Goal: Task Accomplishment & Management: Manage account settings

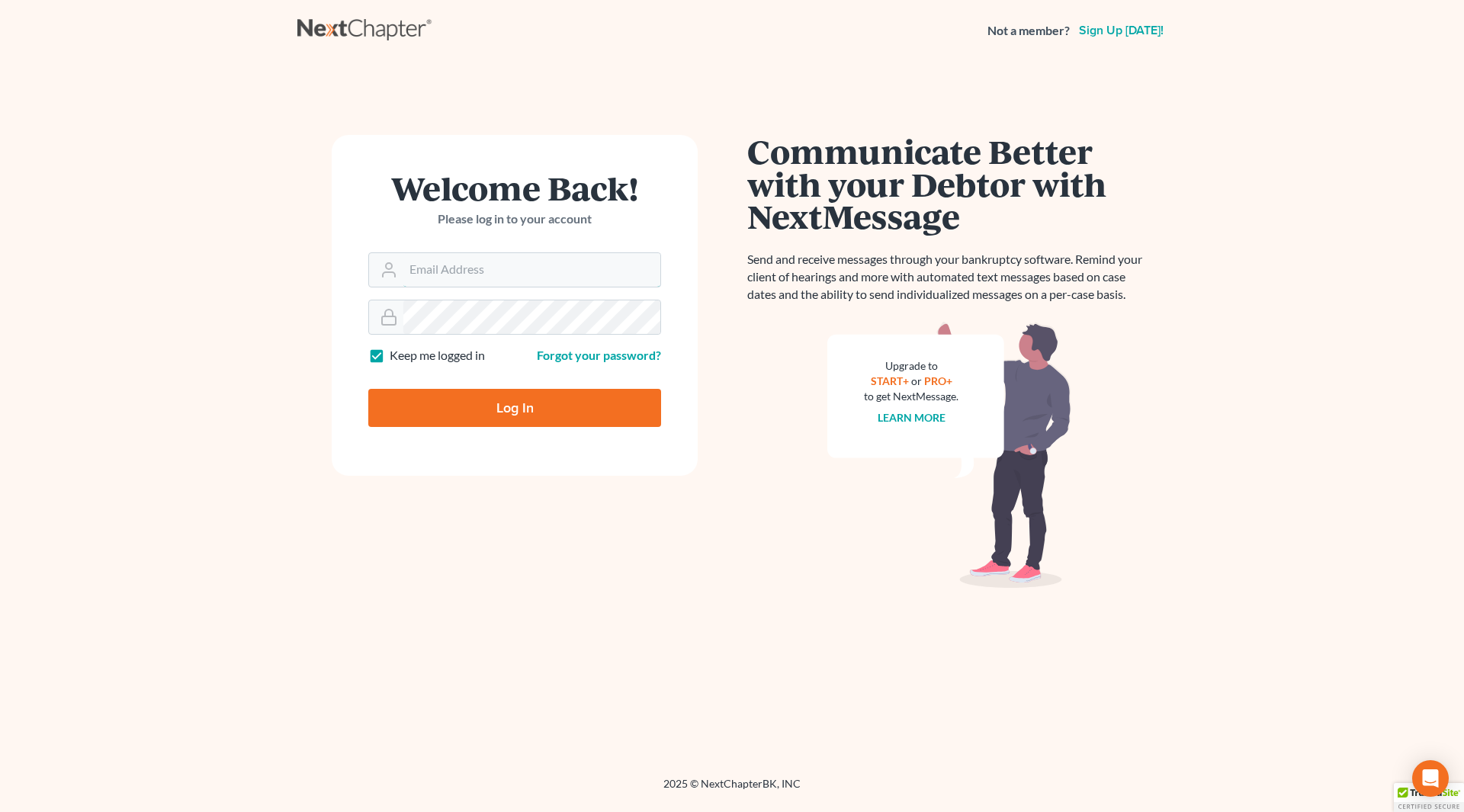
type input "[EMAIL_ADDRESS][DOMAIN_NAME]"
click at [519, 404] on input "Log In" at bounding box center [515, 408] width 293 height 38
type input "Thinking..."
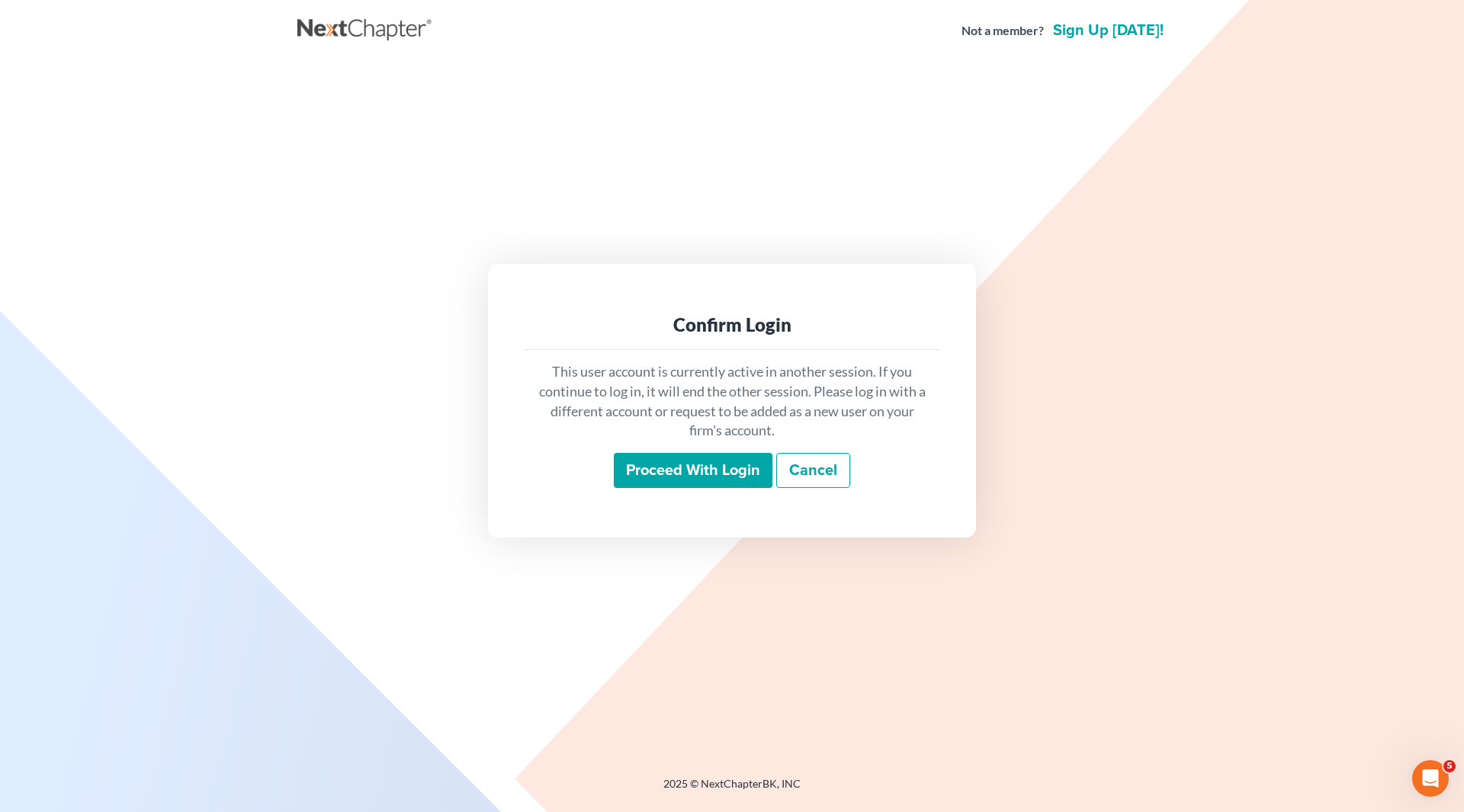
click at [658, 469] on input "Proceed with login" at bounding box center [693, 470] width 159 height 35
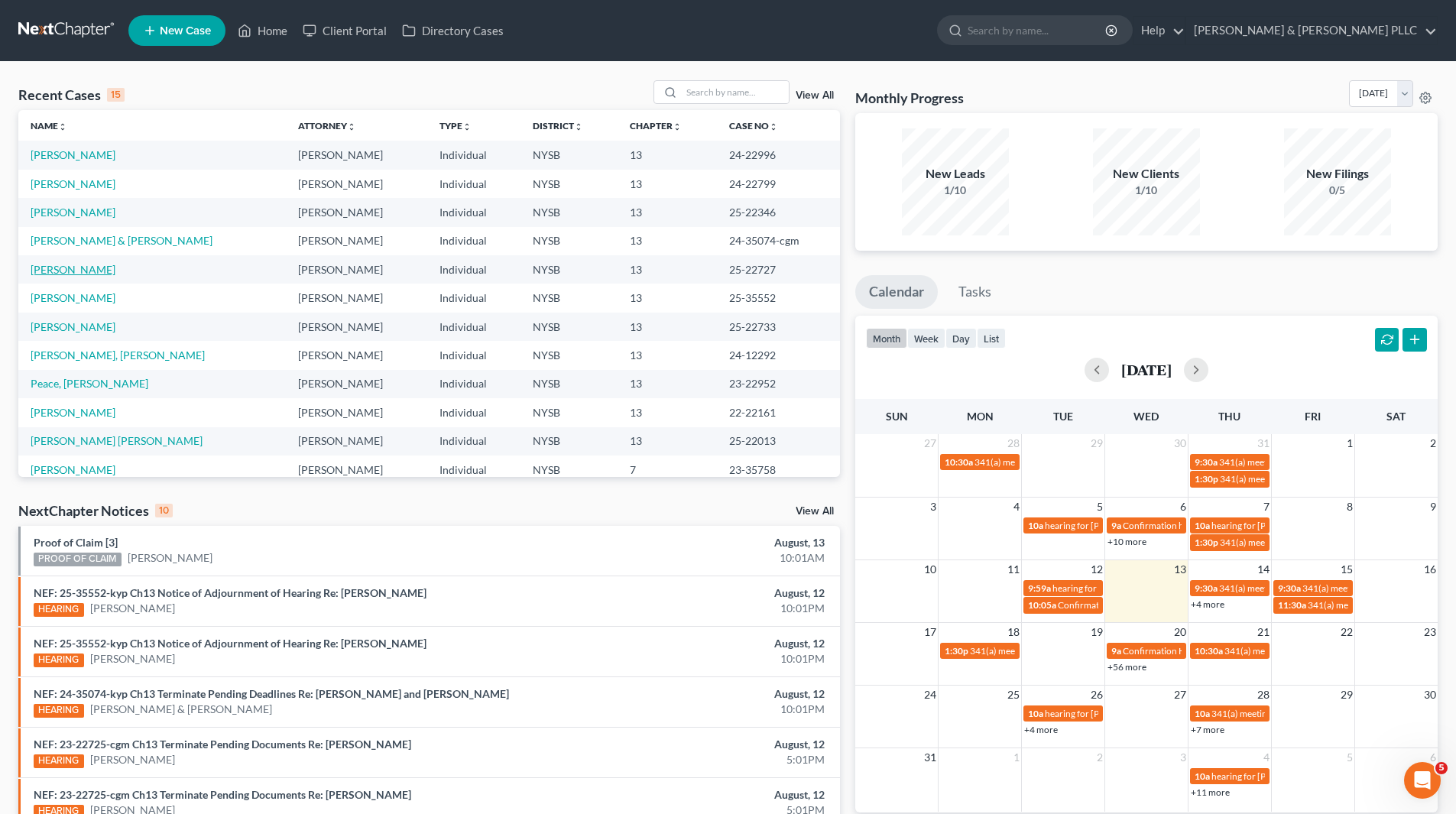
click at [90, 264] on link "[PERSON_NAME]" at bounding box center [73, 270] width 85 height 13
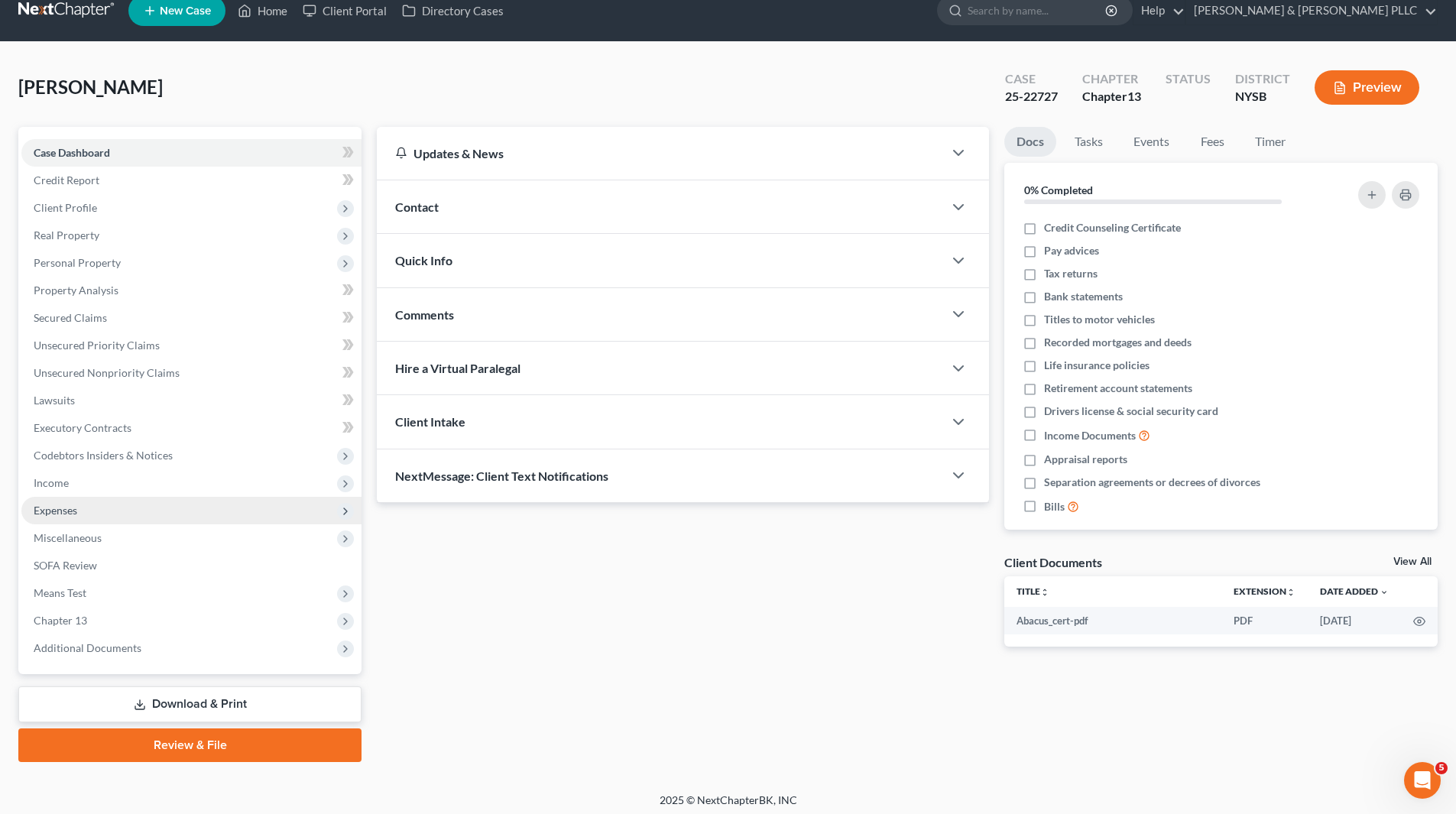
scroll to position [26, 0]
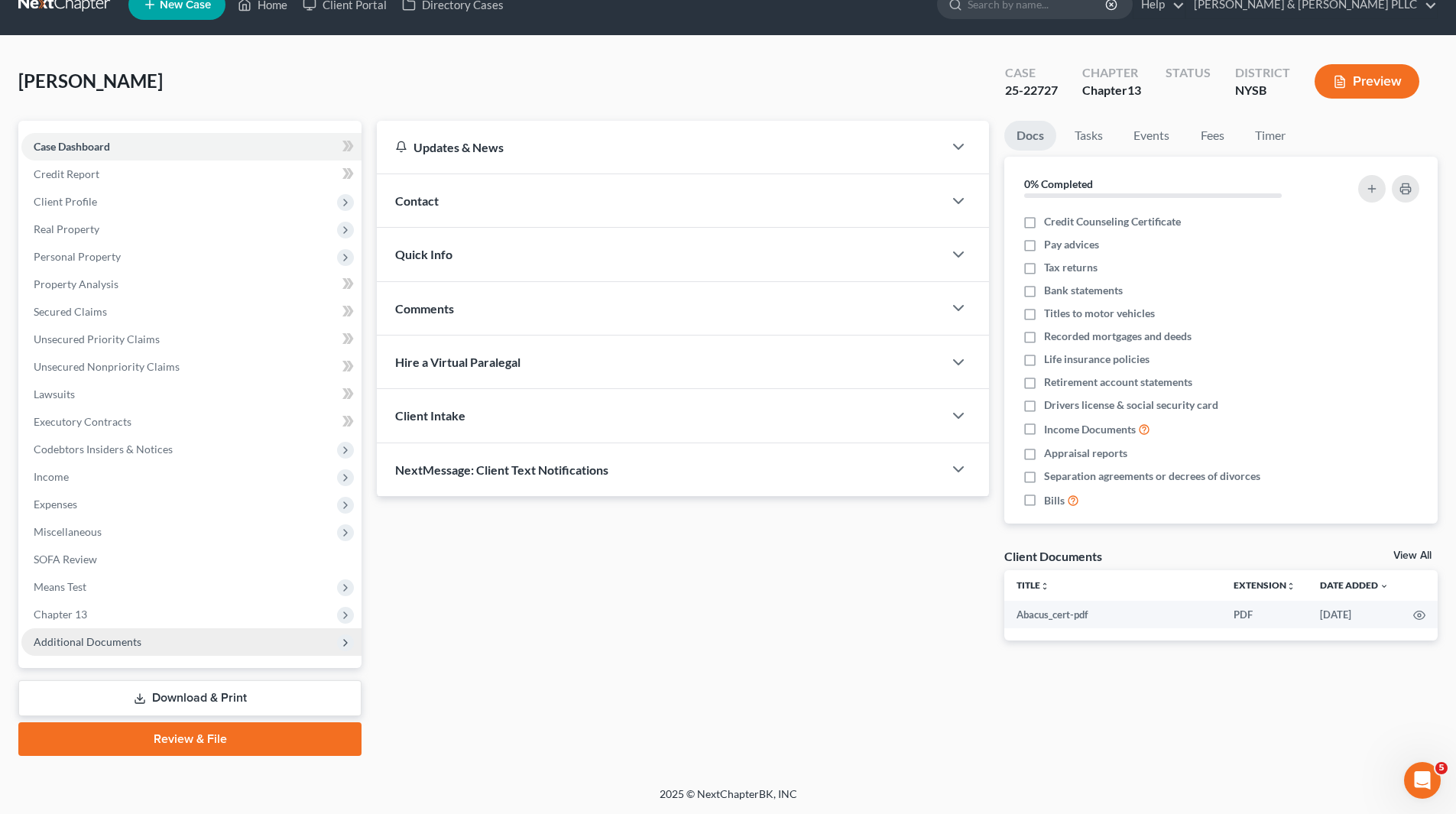
click at [133, 646] on span "Additional Documents" at bounding box center [88, 642] width 108 height 13
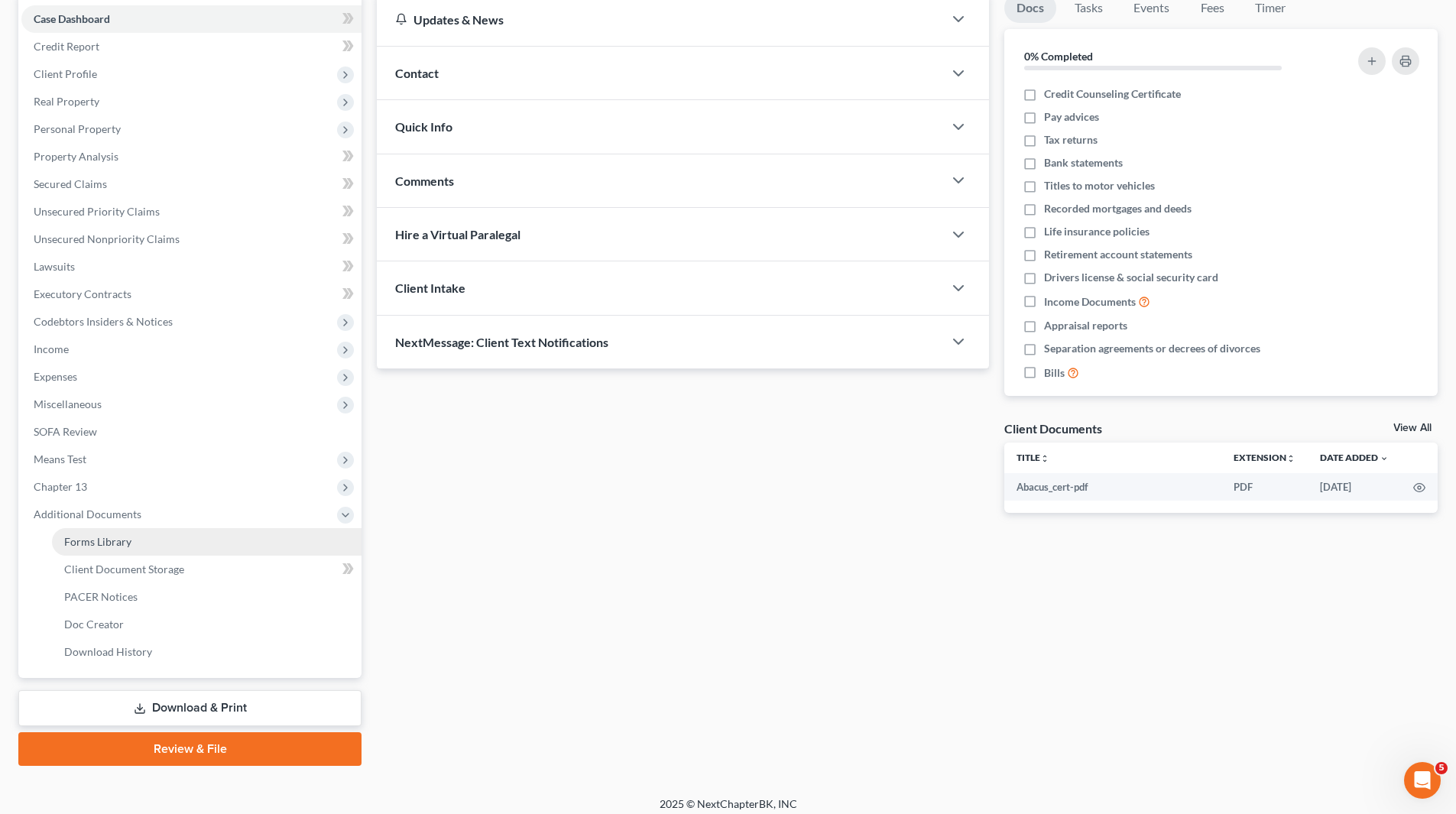
scroll to position [164, 0]
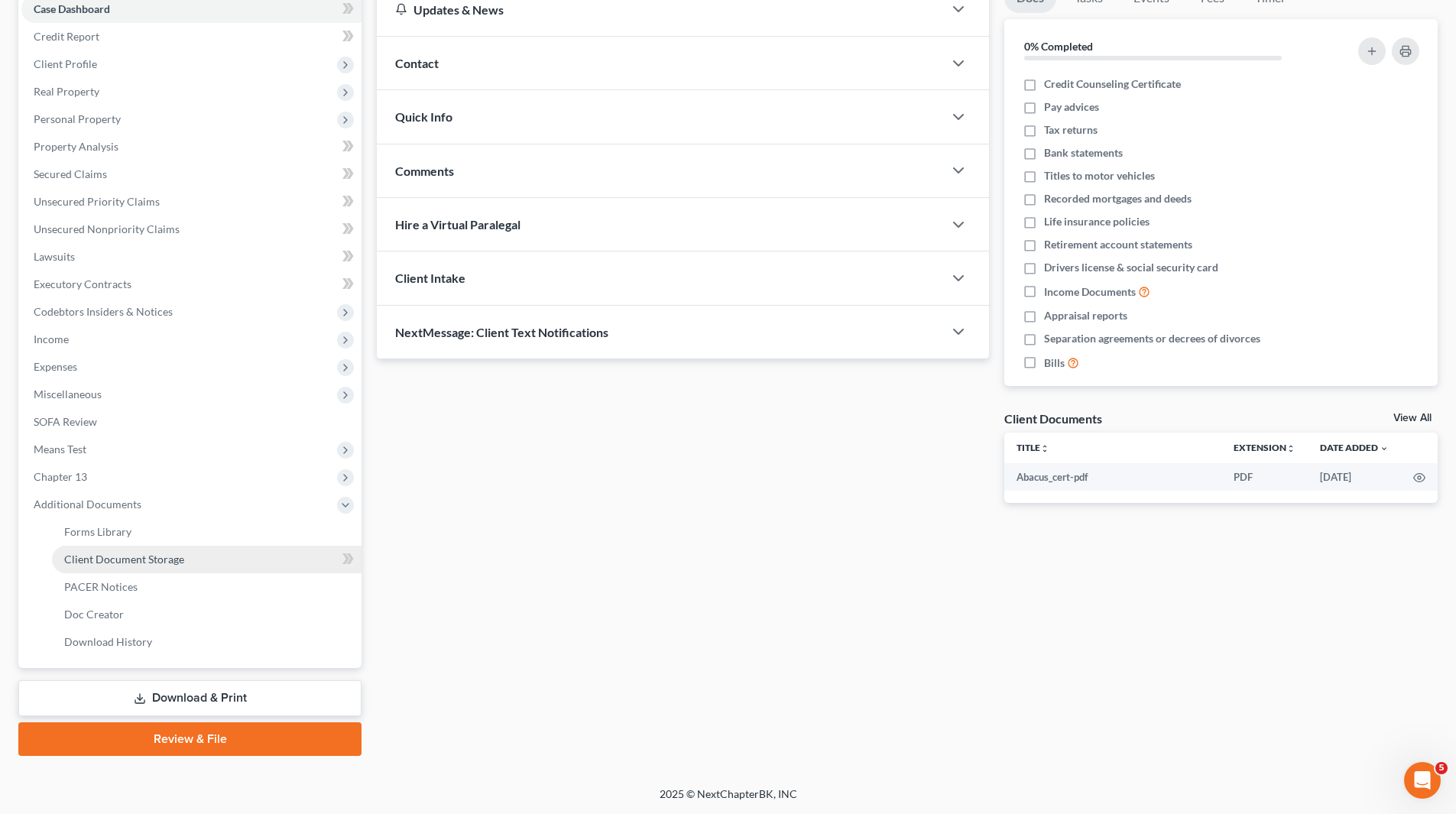
click at [157, 558] on span "Client Document Storage" at bounding box center [124, 559] width 120 height 13
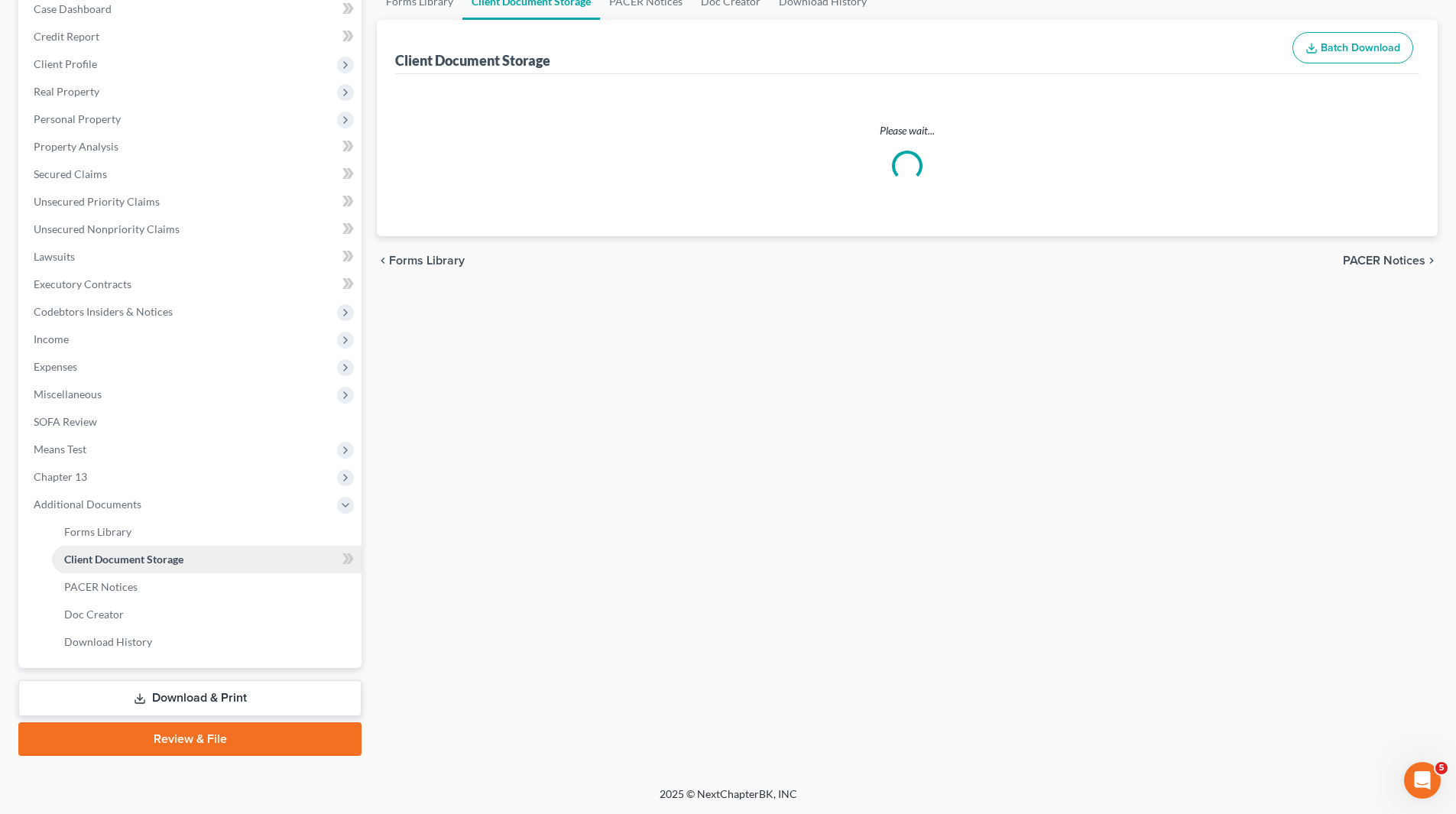
scroll to position [68, 0]
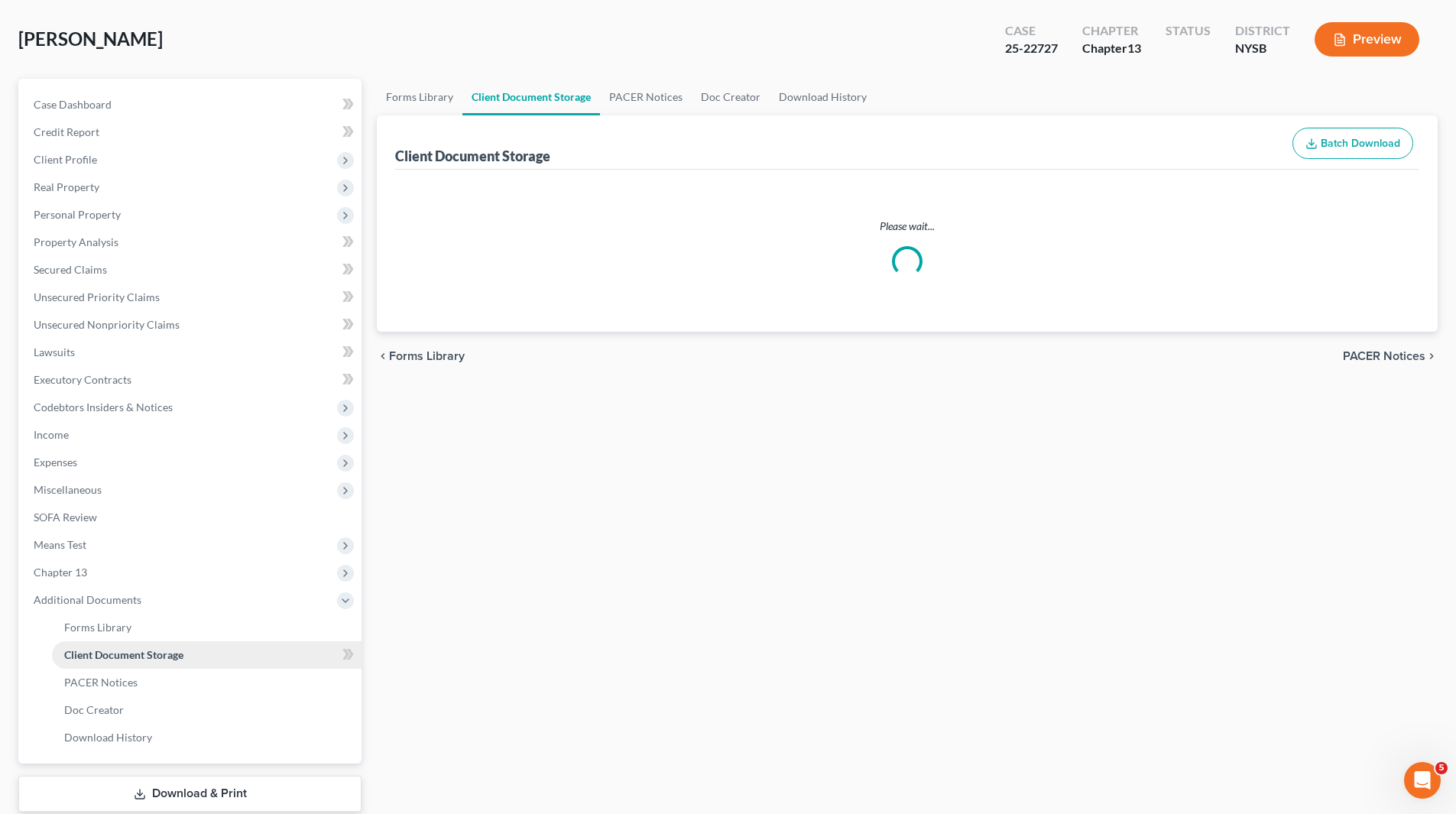
select select "0"
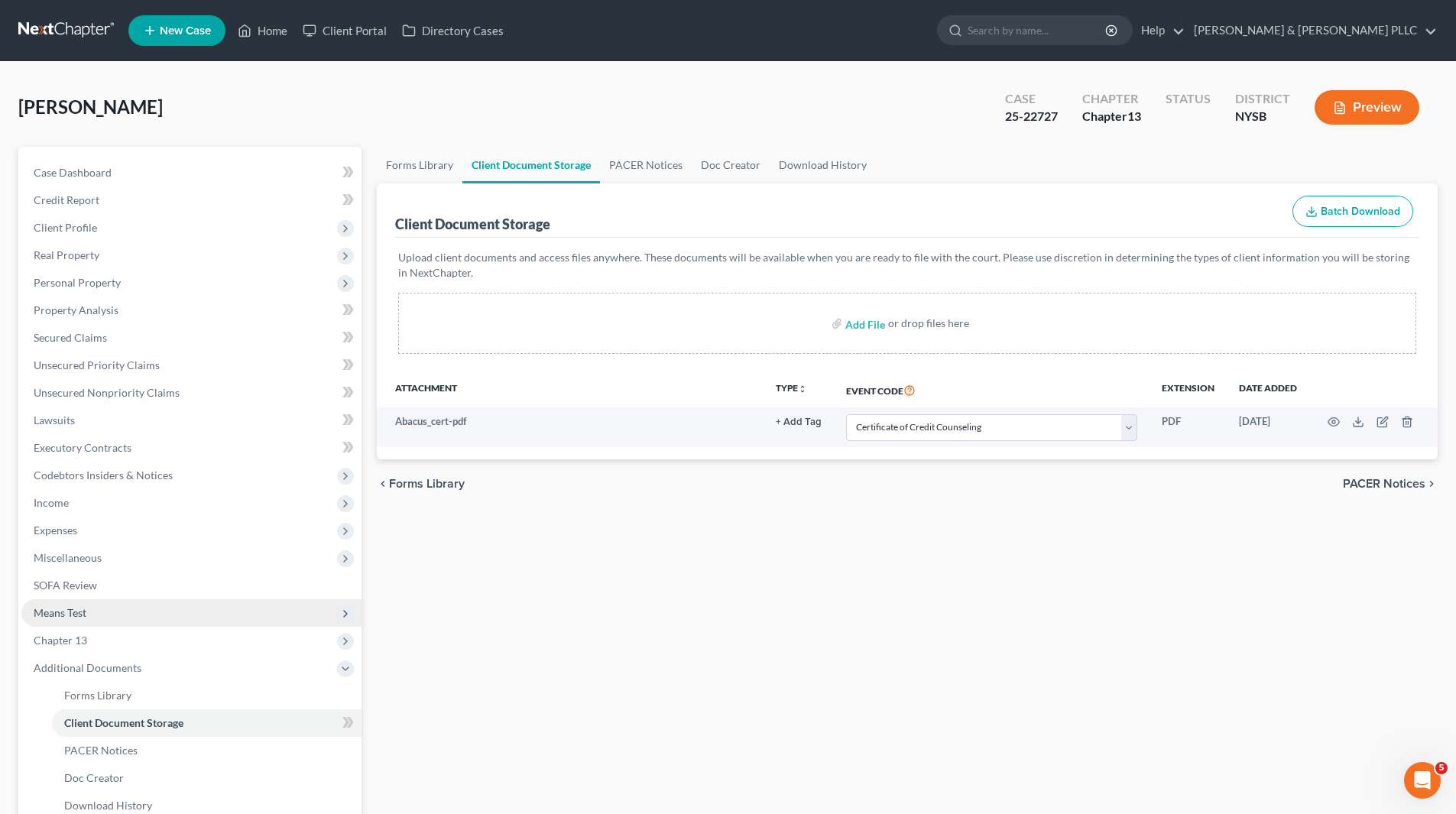
scroll to position [77, 0]
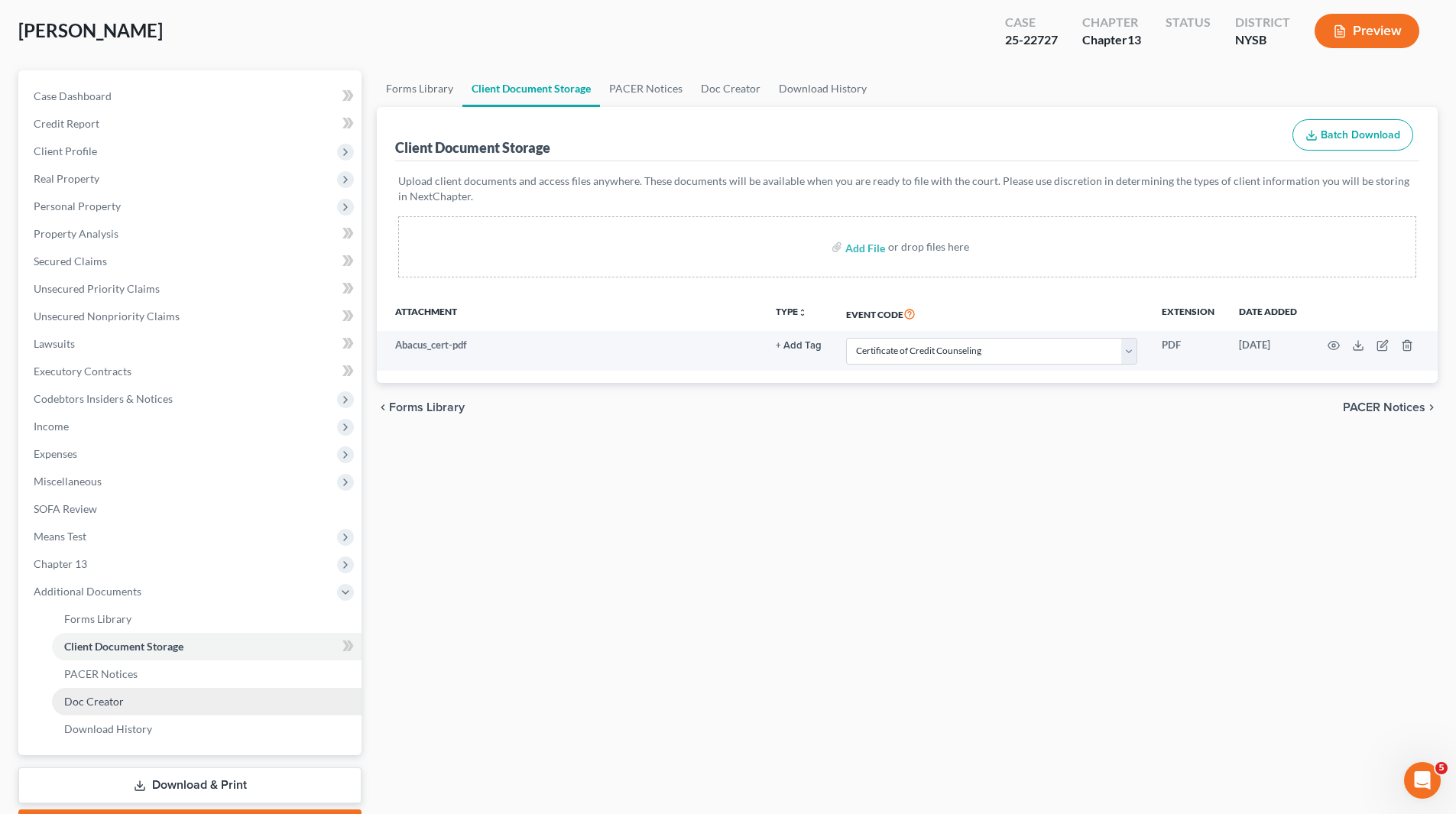
click at [109, 701] on span "Doc Creator" at bounding box center [94, 701] width 60 height 13
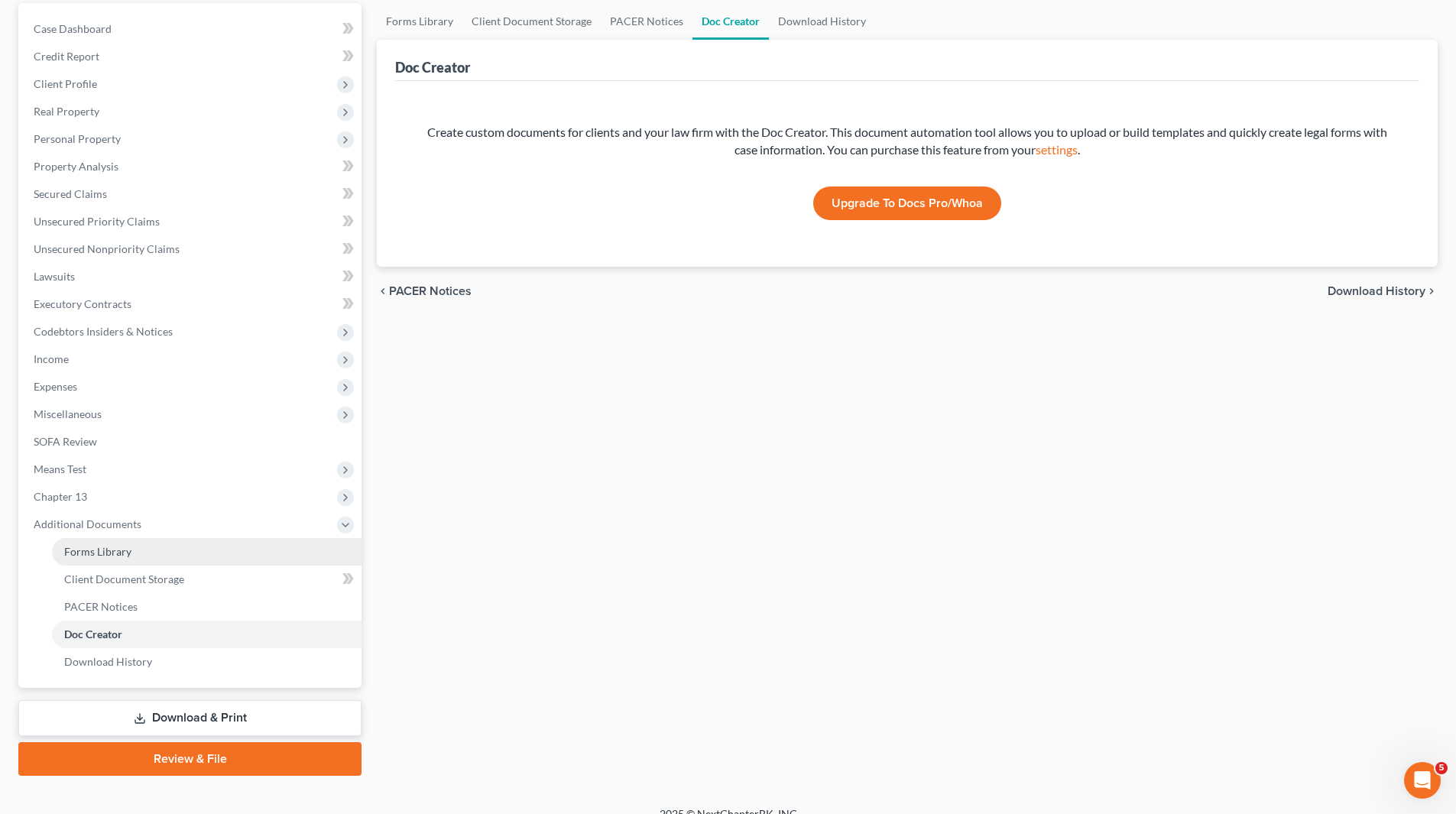
scroll to position [164, 0]
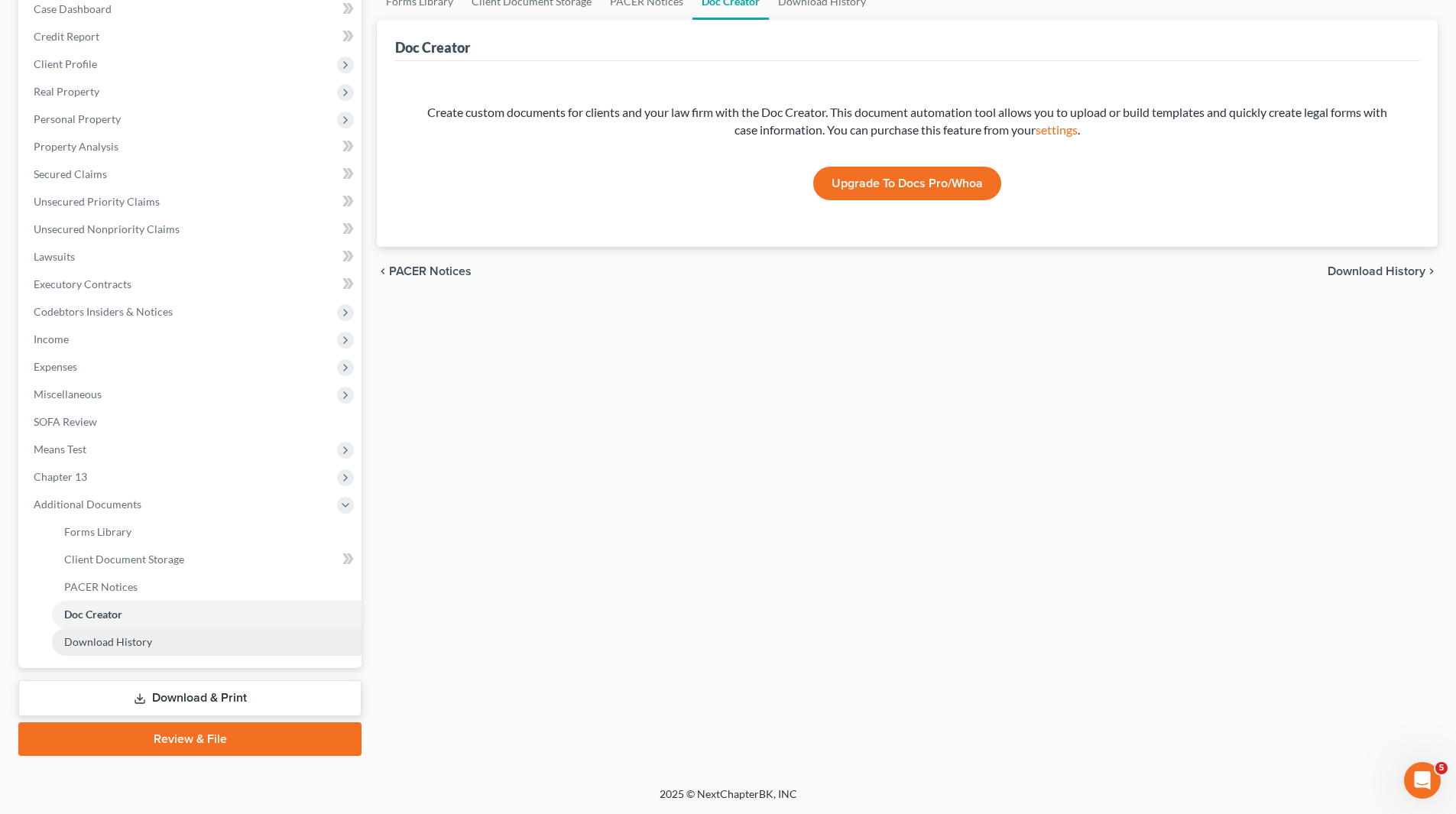
click at [134, 645] on span "Download History" at bounding box center [108, 642] width 88 height 13
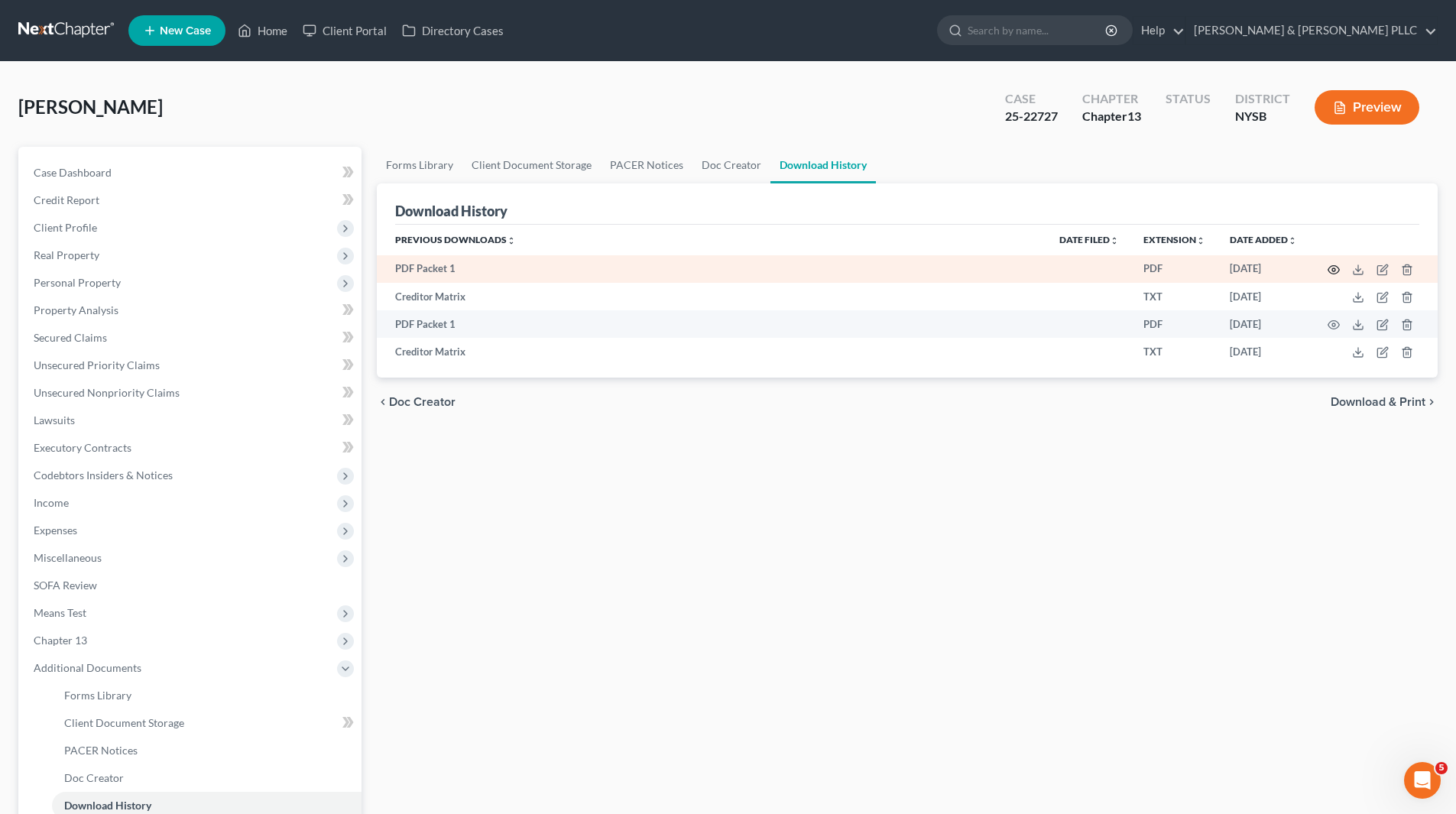
click at [1336, 264] on icon "button" at bounding box center [1333, 270] width 12 height 12
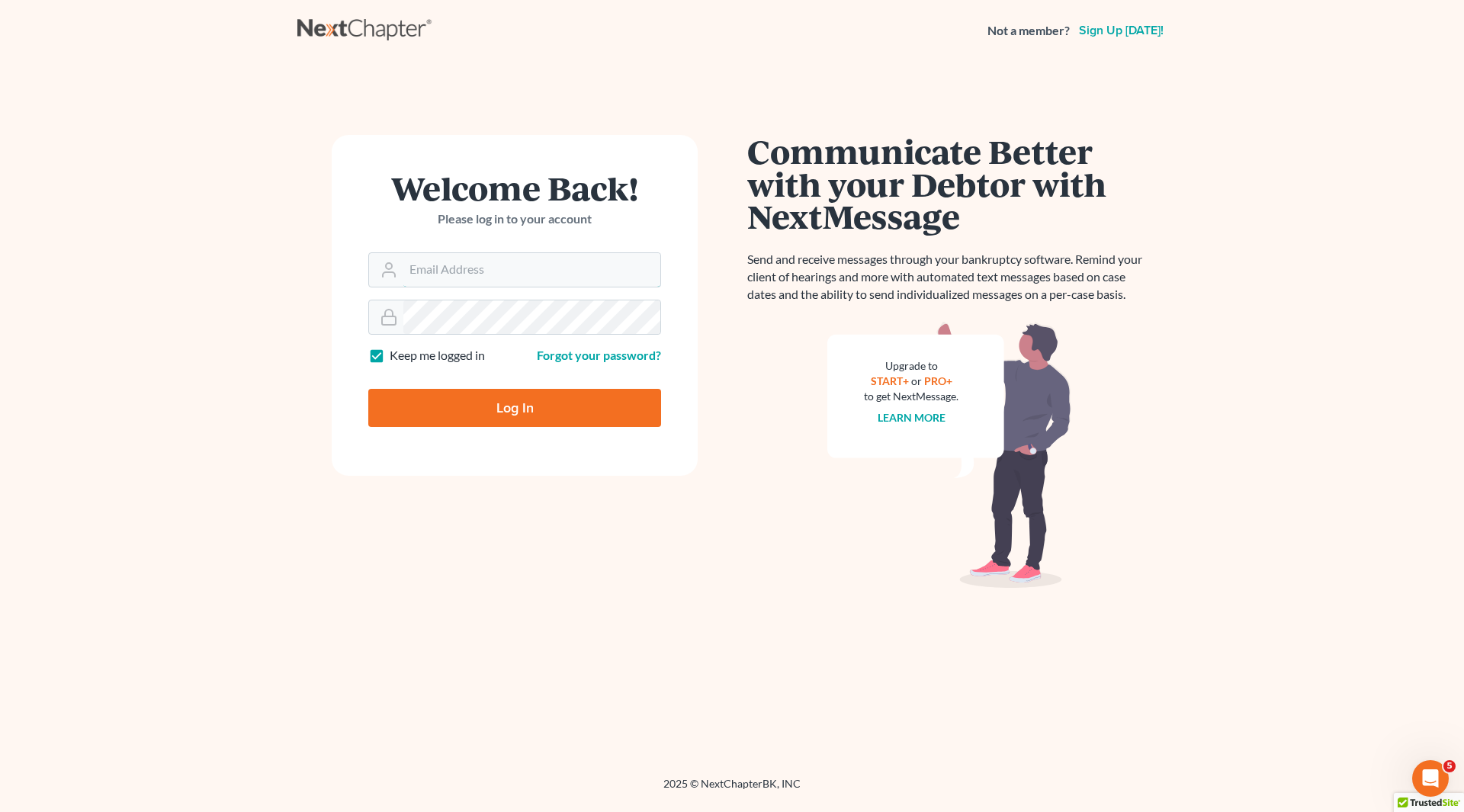
type input "[EMAIL_ADDRESS][DOMAIN_NAME]"
click at [584, 410] on input "Log In" at bounding box center [515, 408] width 293 height 38
type input "Thinking..."
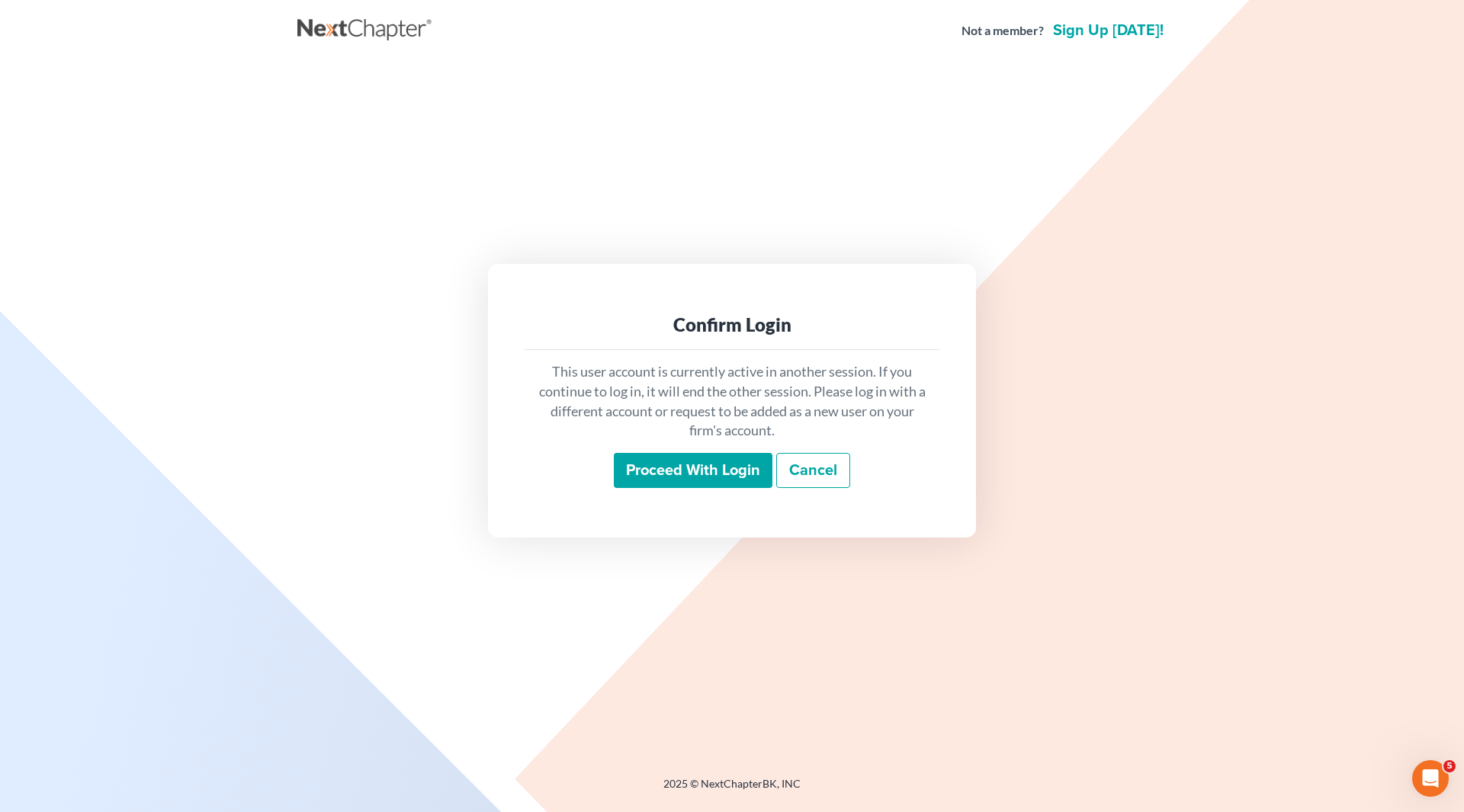
click at [706, 473] on input "Proceed with login" at bounding box center [693, 470] width 159 height 35
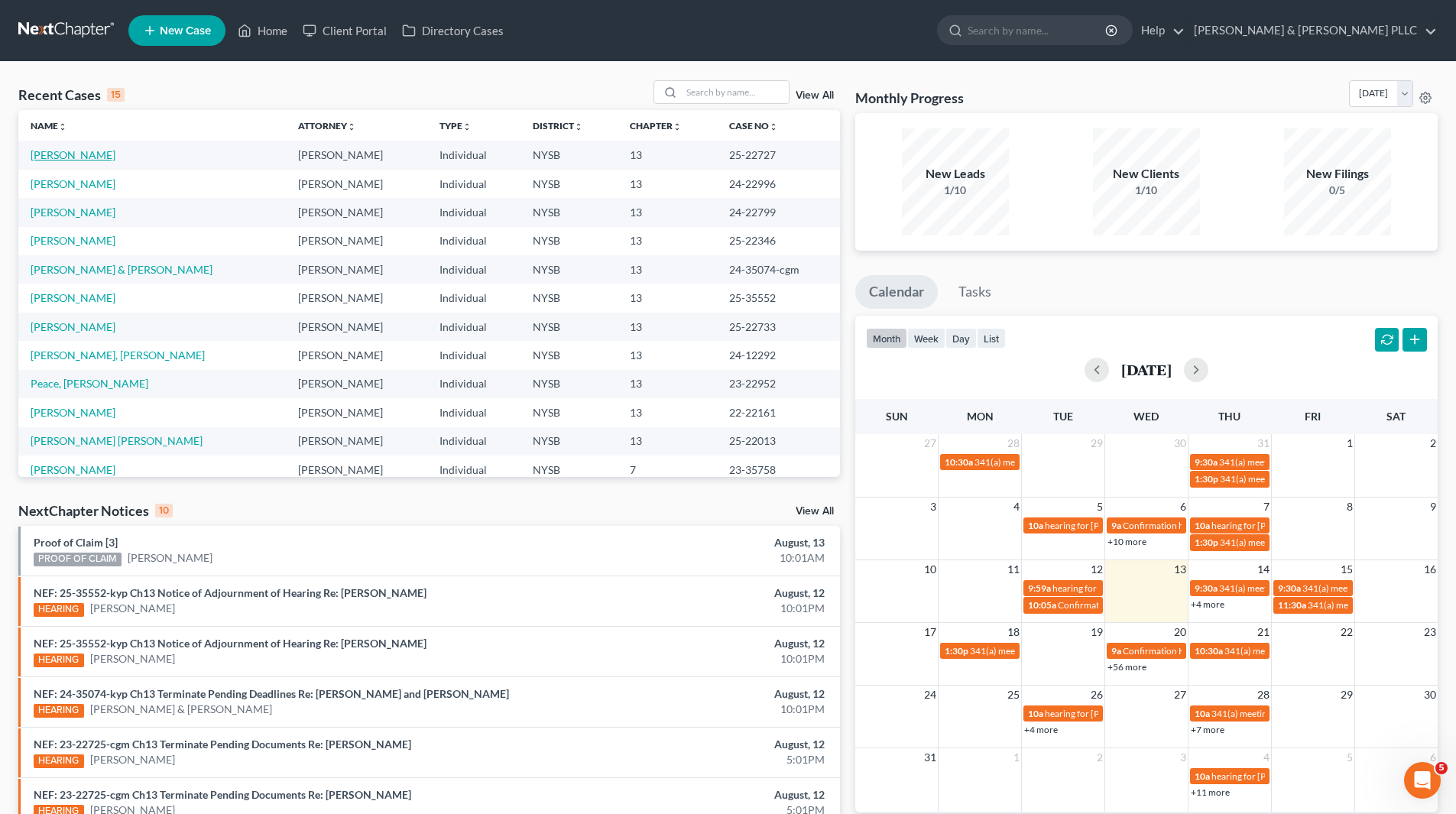
click at [65, 156] on link "[PERSON_NAME]" at bounding box center [73, 155] width 85 height 13
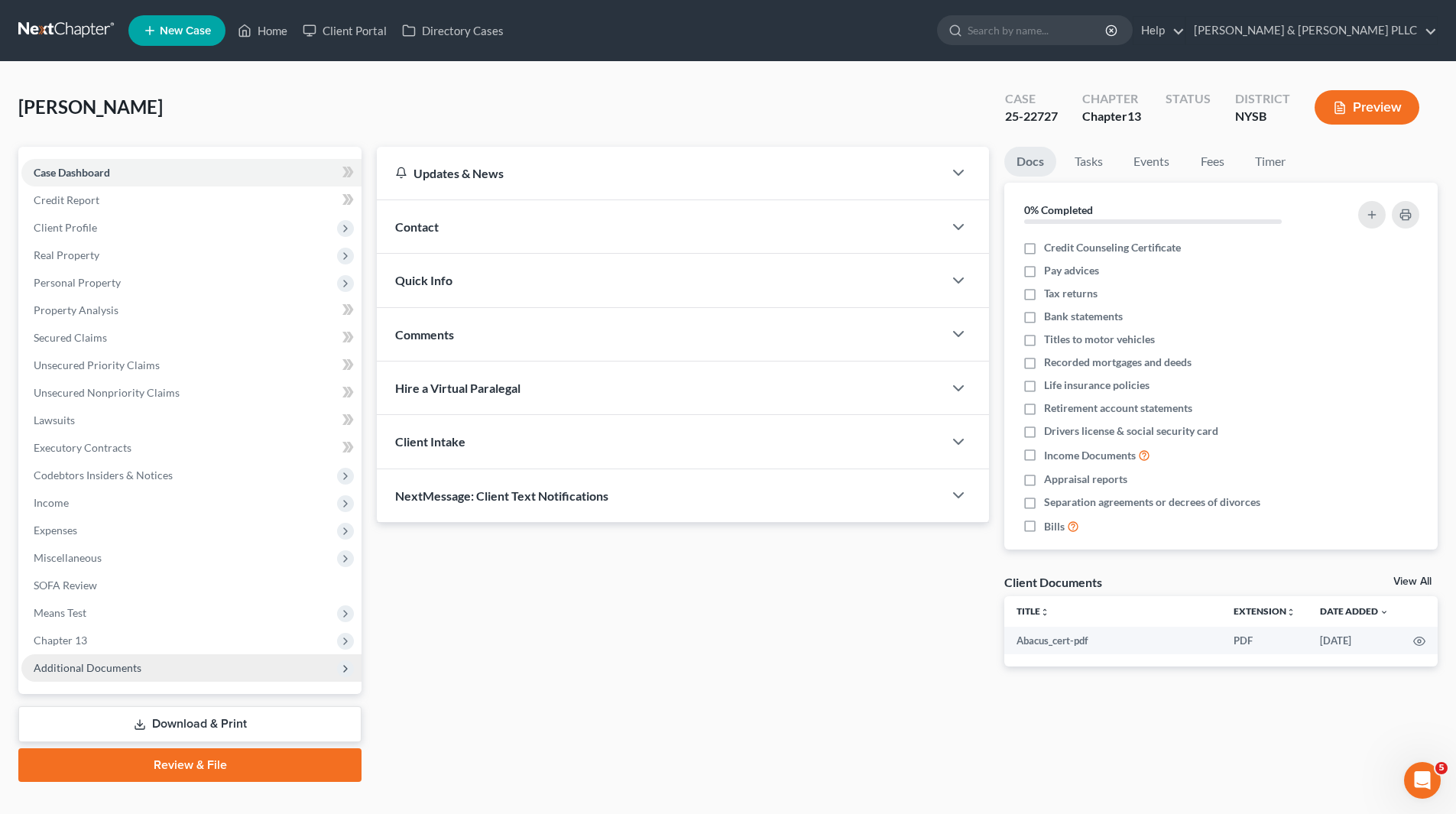
click at [115, 664] on span "Additional Documents" at bounding box center [88, 667] width 108 height 13
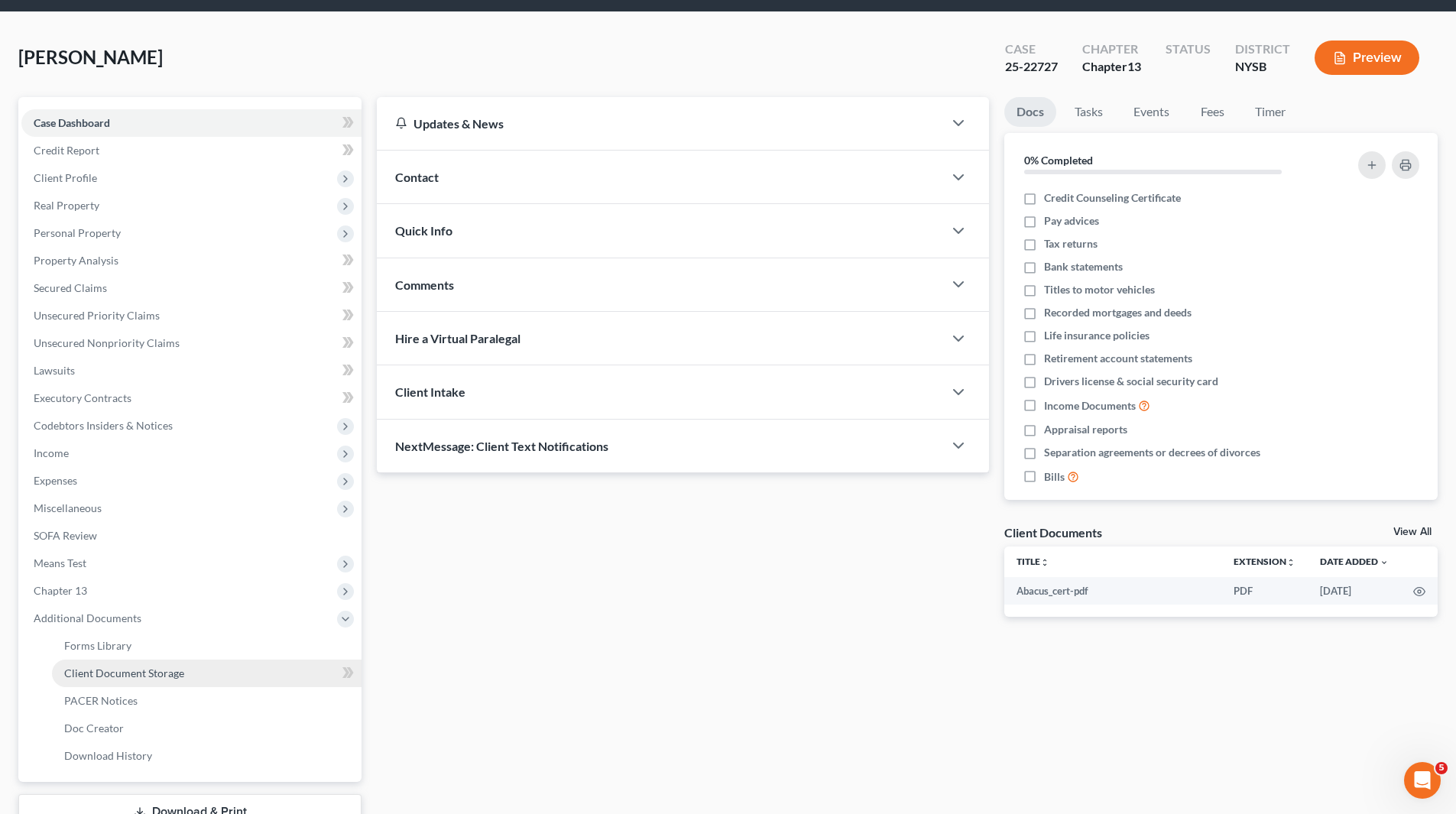
scroll to position [77, 0]
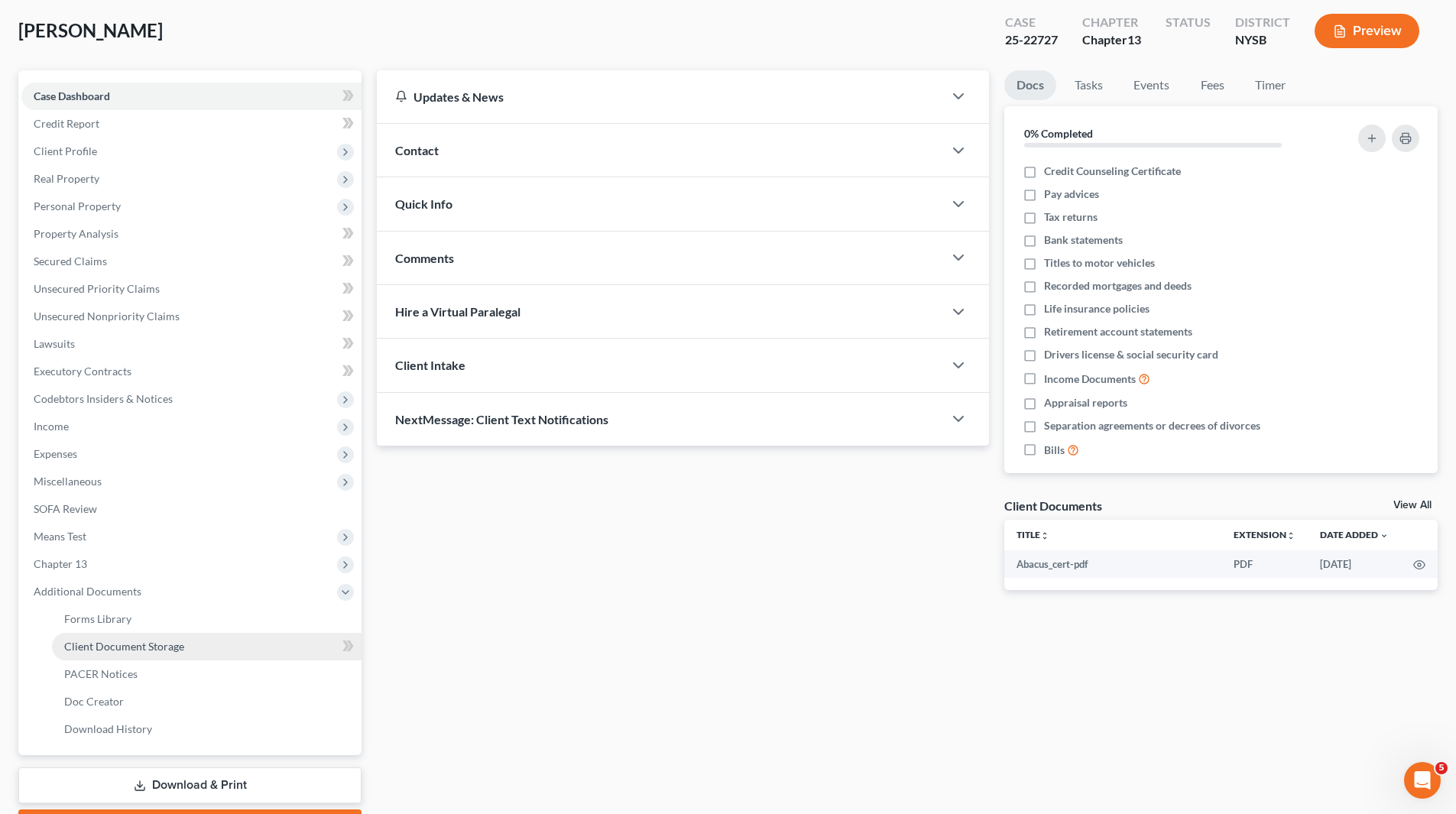
click at [145, 646] on span "Client Document Storage" at bounding box center [124, 646] width 120 height 13
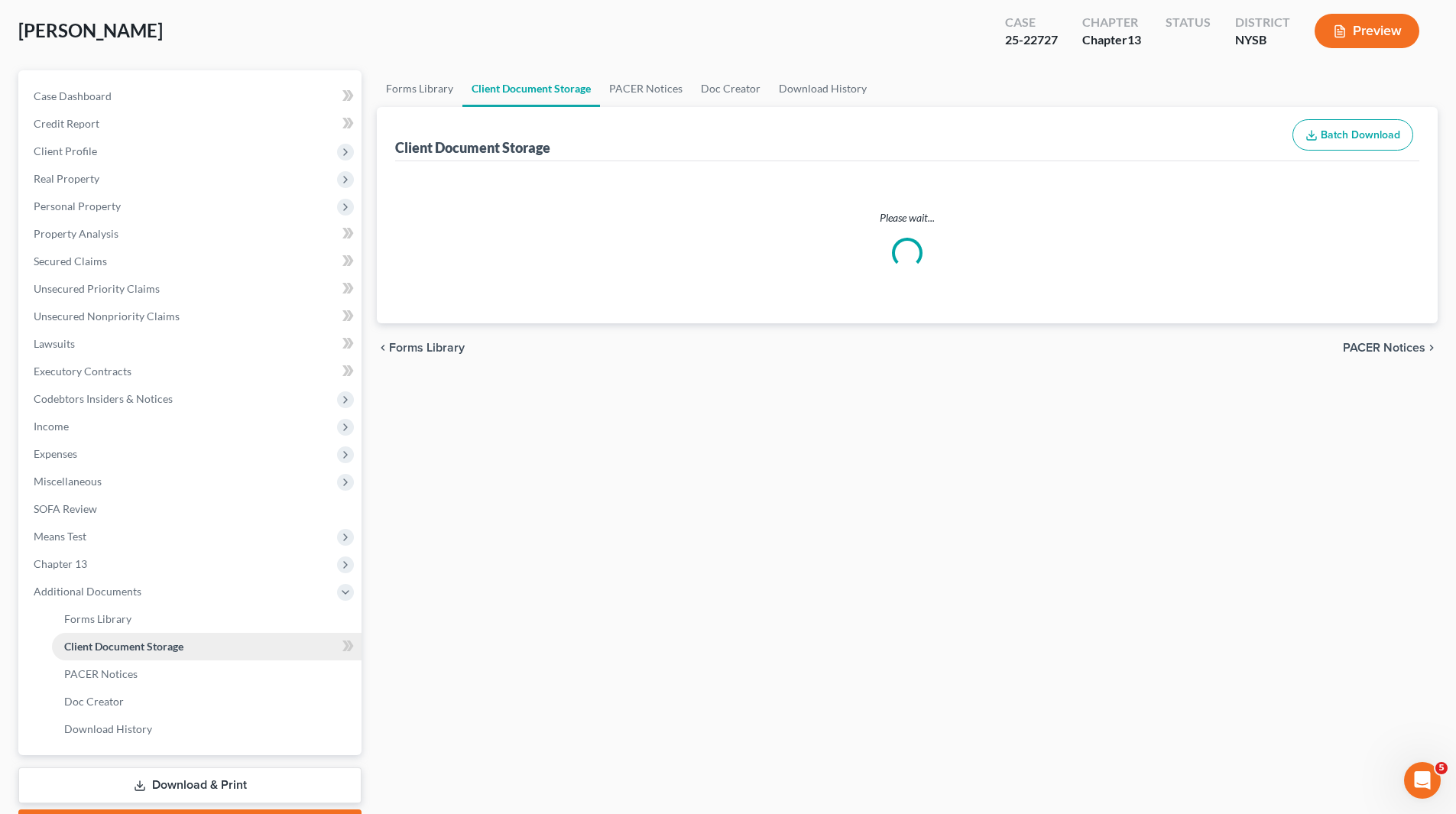
select select "0"
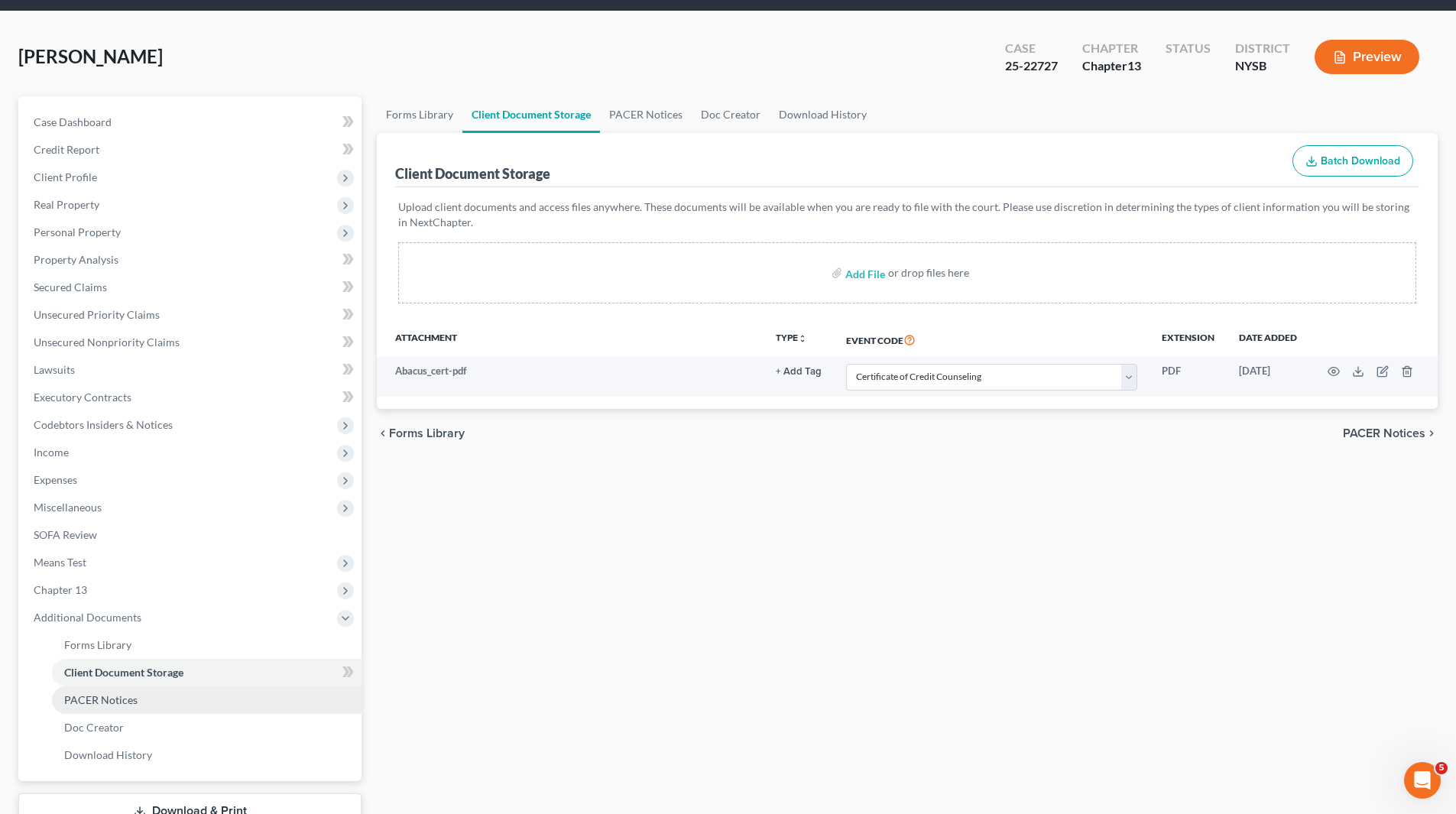
scroll to position [77, 0]
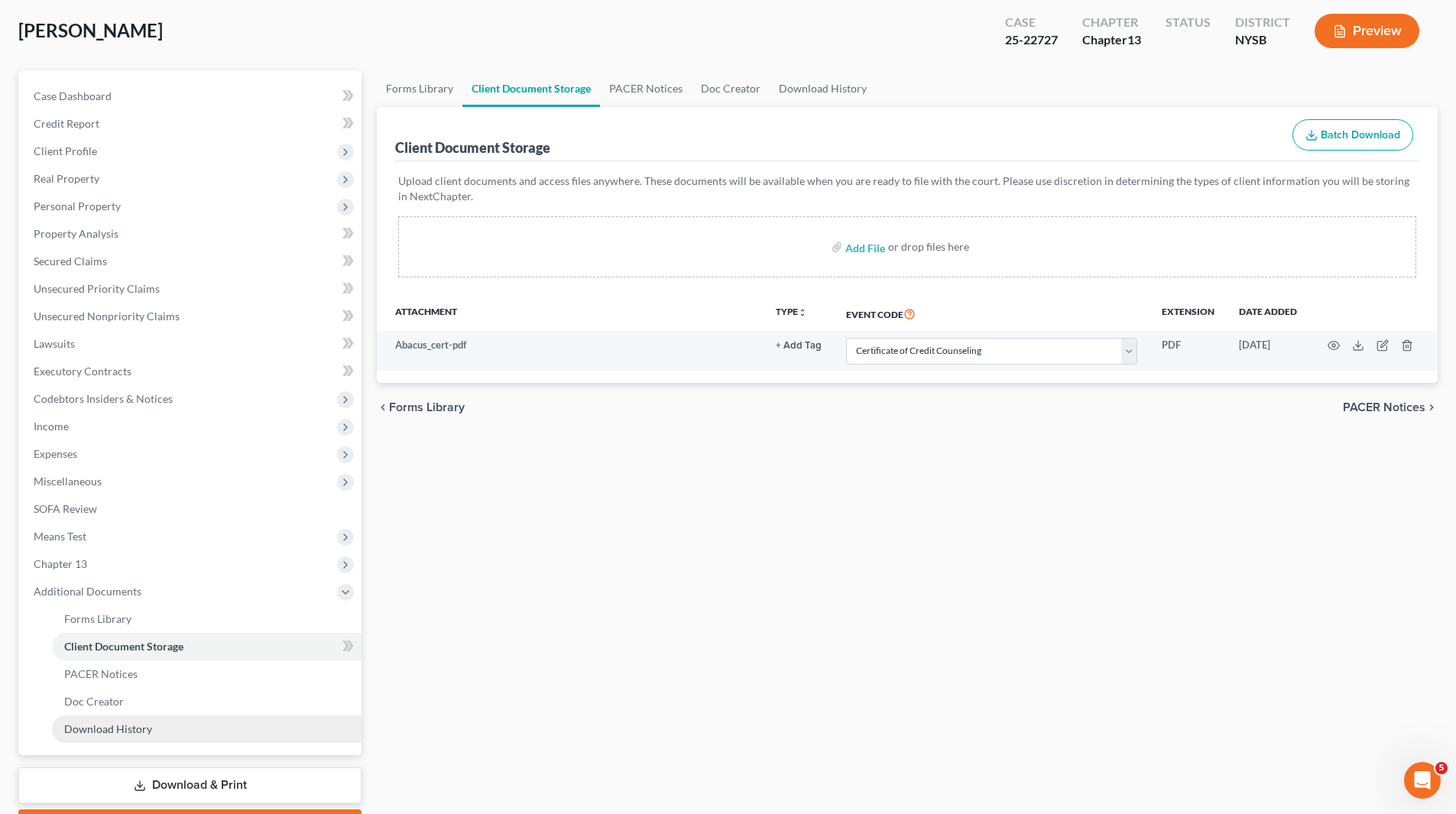
click at [146, 732] on span "Download History" at bounding box center [108, 729] width 88 height 13
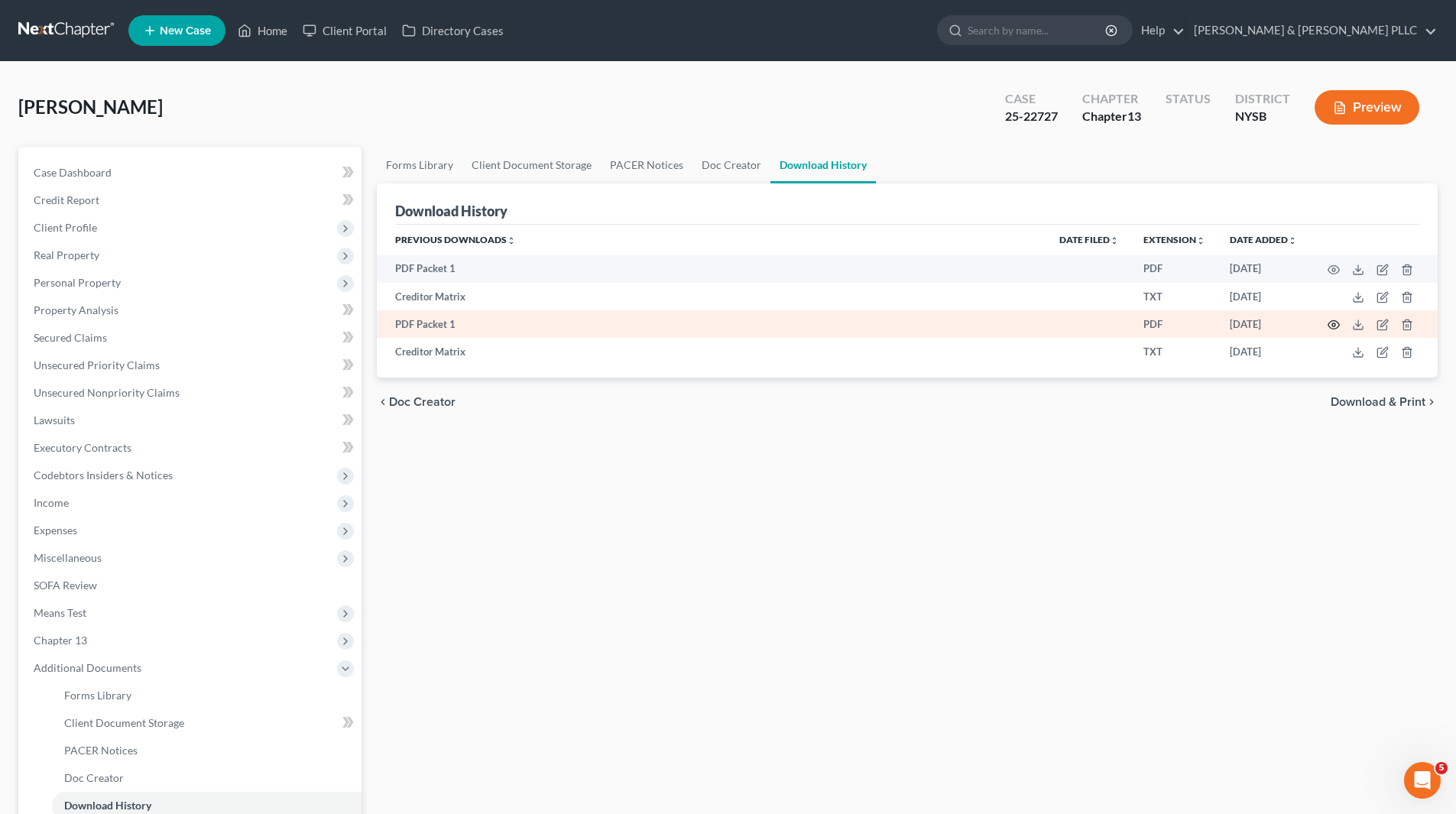
click at [1335, 322] on icon "button" at bounding box center [1333, 325] width 12 height 12
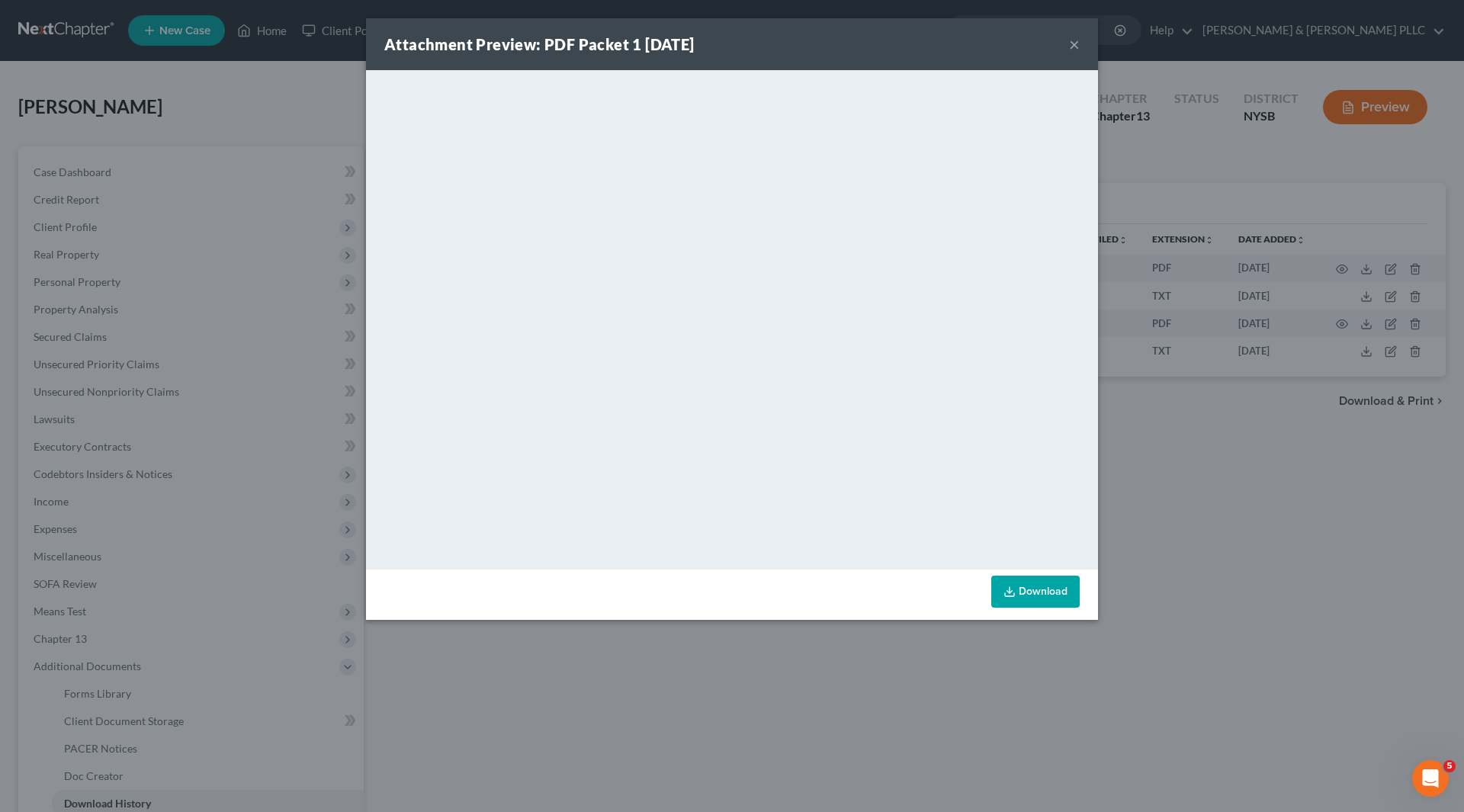
click at [1077, 42] on button "×" at bounding box center [1074, 43] width 10 height 18
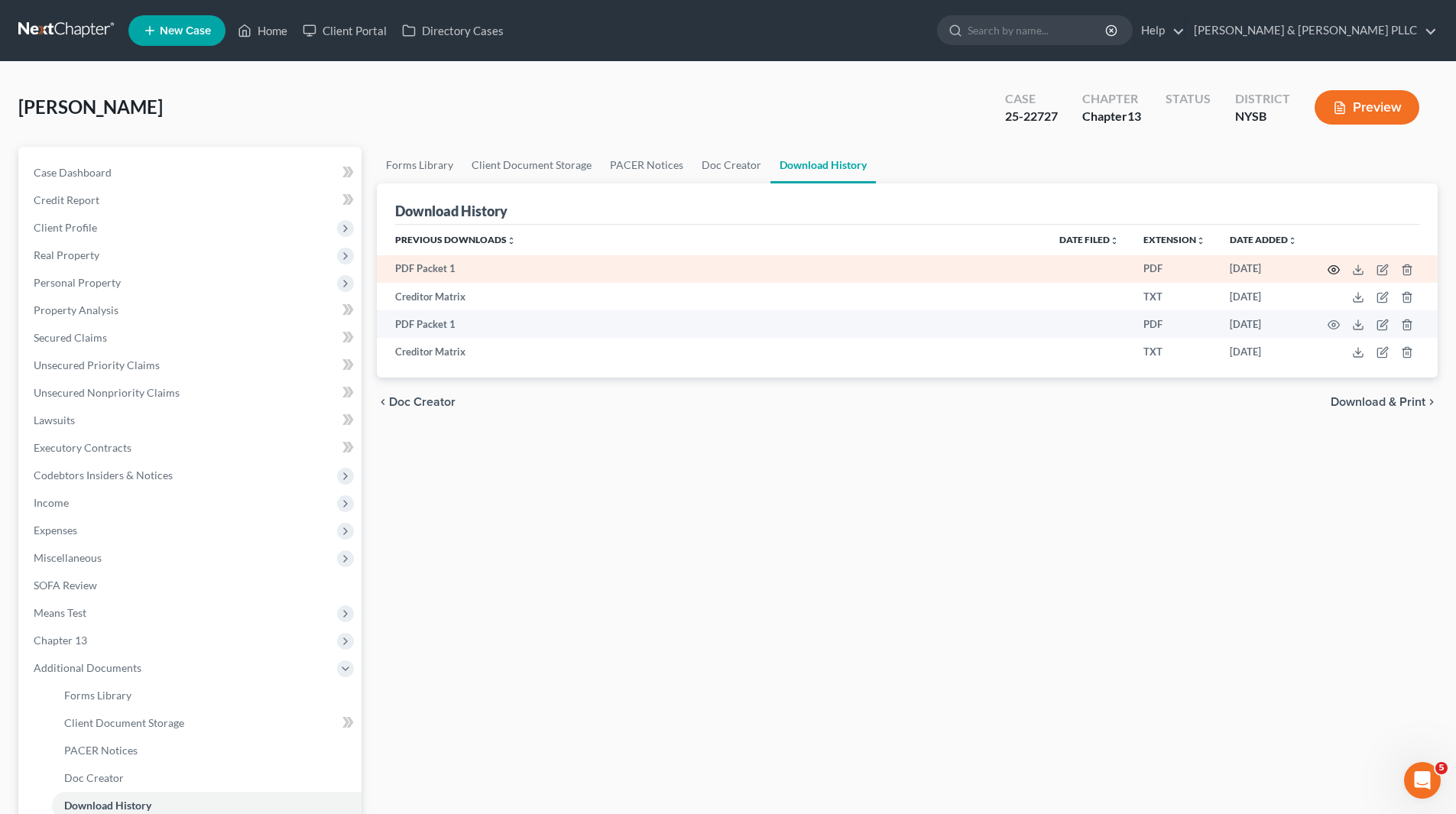
click at [1335, 270] on icon "button" at bounding box center [1333, 270] width 12 height 12
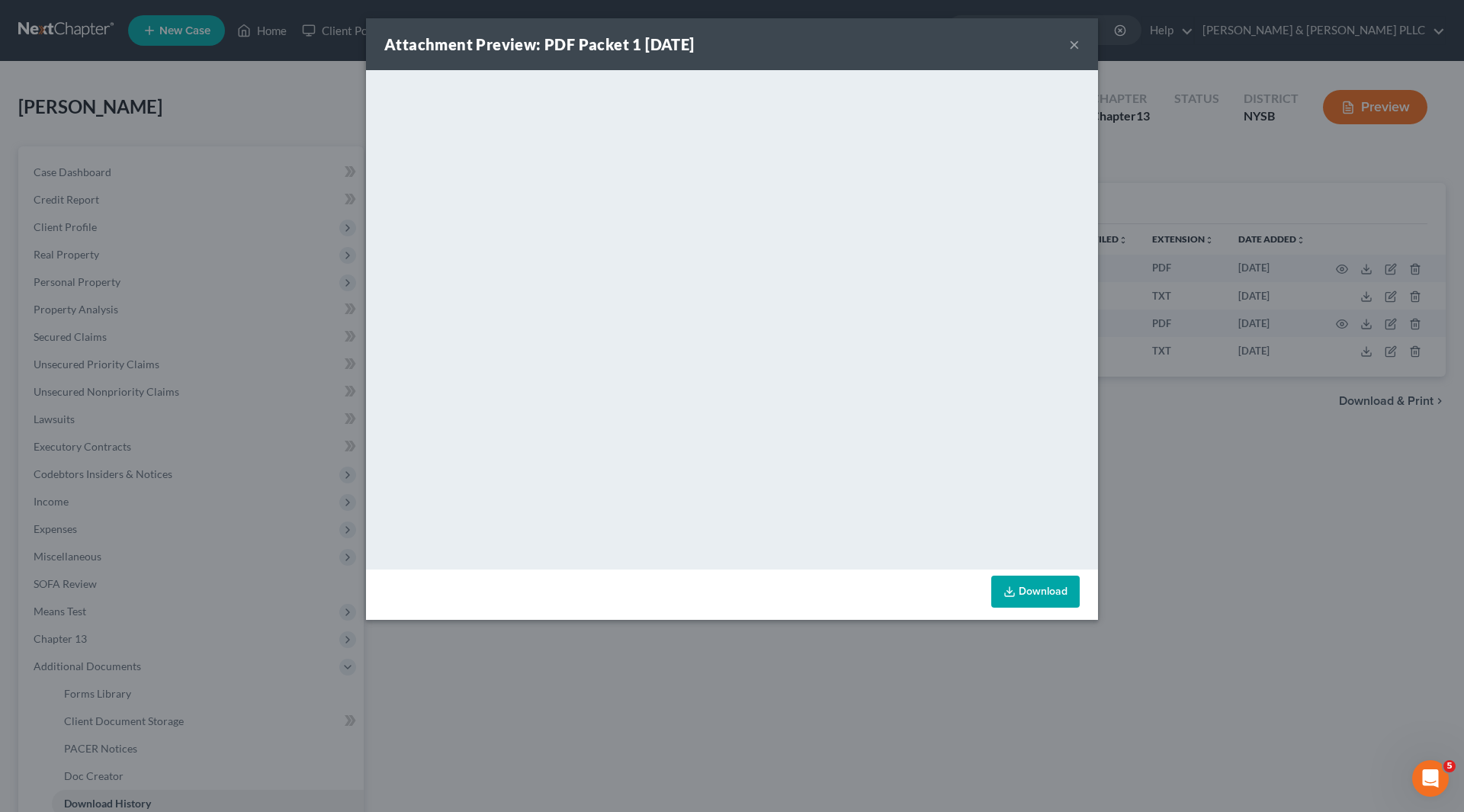
click at [1075, 42] on button "×" at bounding box center [1074, 43] width 10 height 18
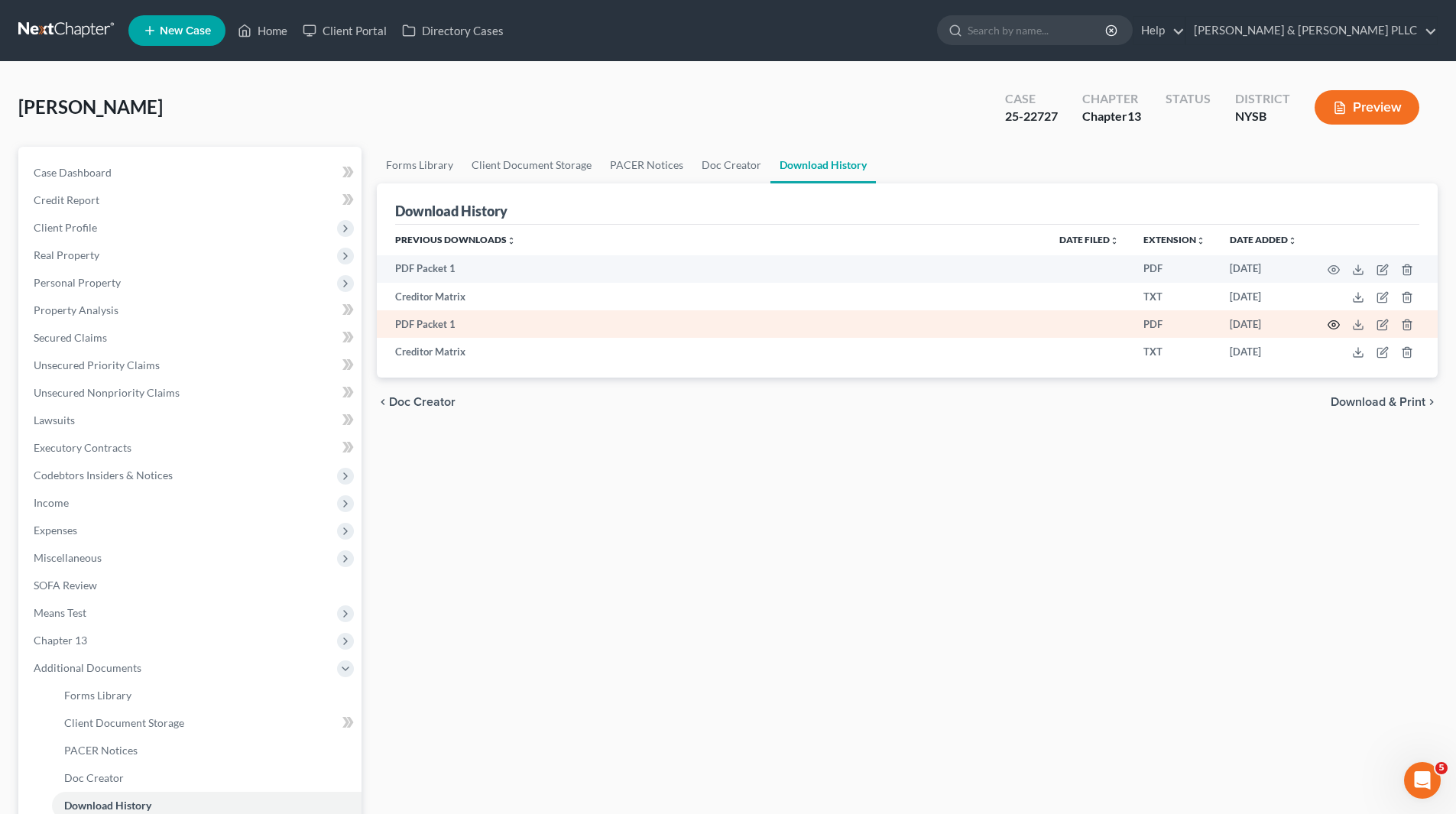
click at [1332, 325] on circle "button" at bounding box center [1333, 325] width 3 height 3
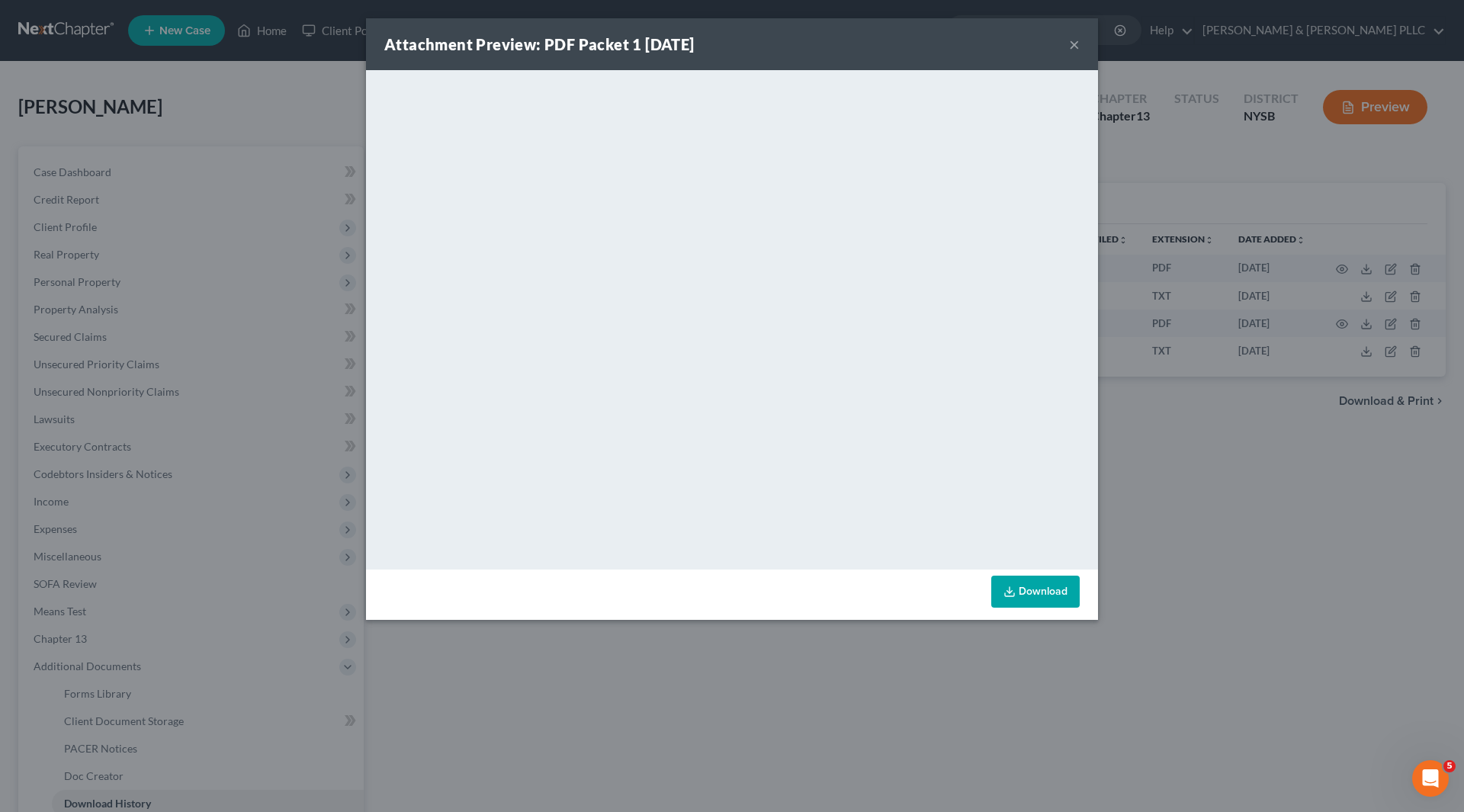
click at [1075, 42] on button "×" at bounding box center [1074, 43] width 10 height 18
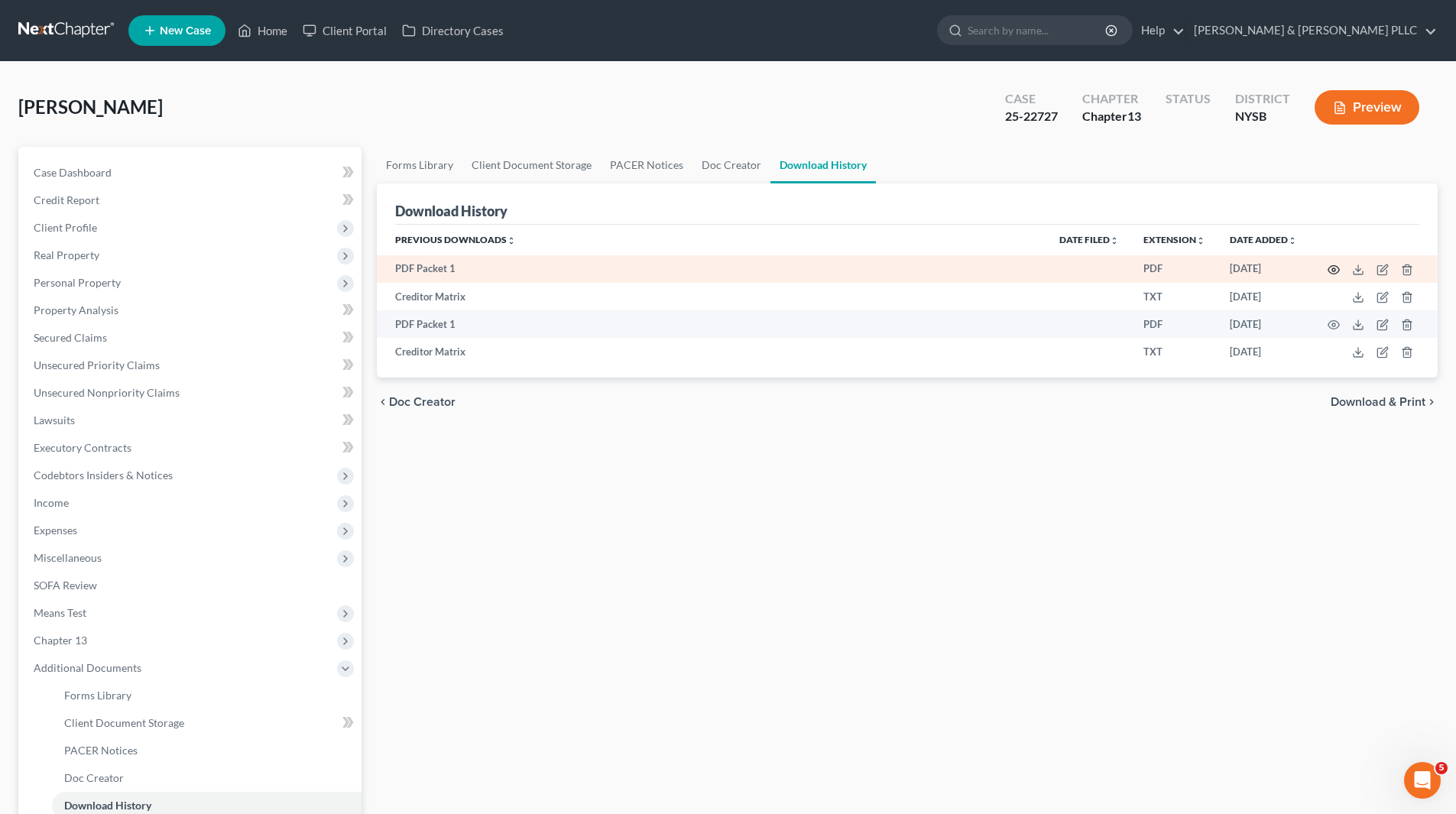
click at [1336, 270] on icon "button" at bounding box center [1333, 270] width 12 height 12
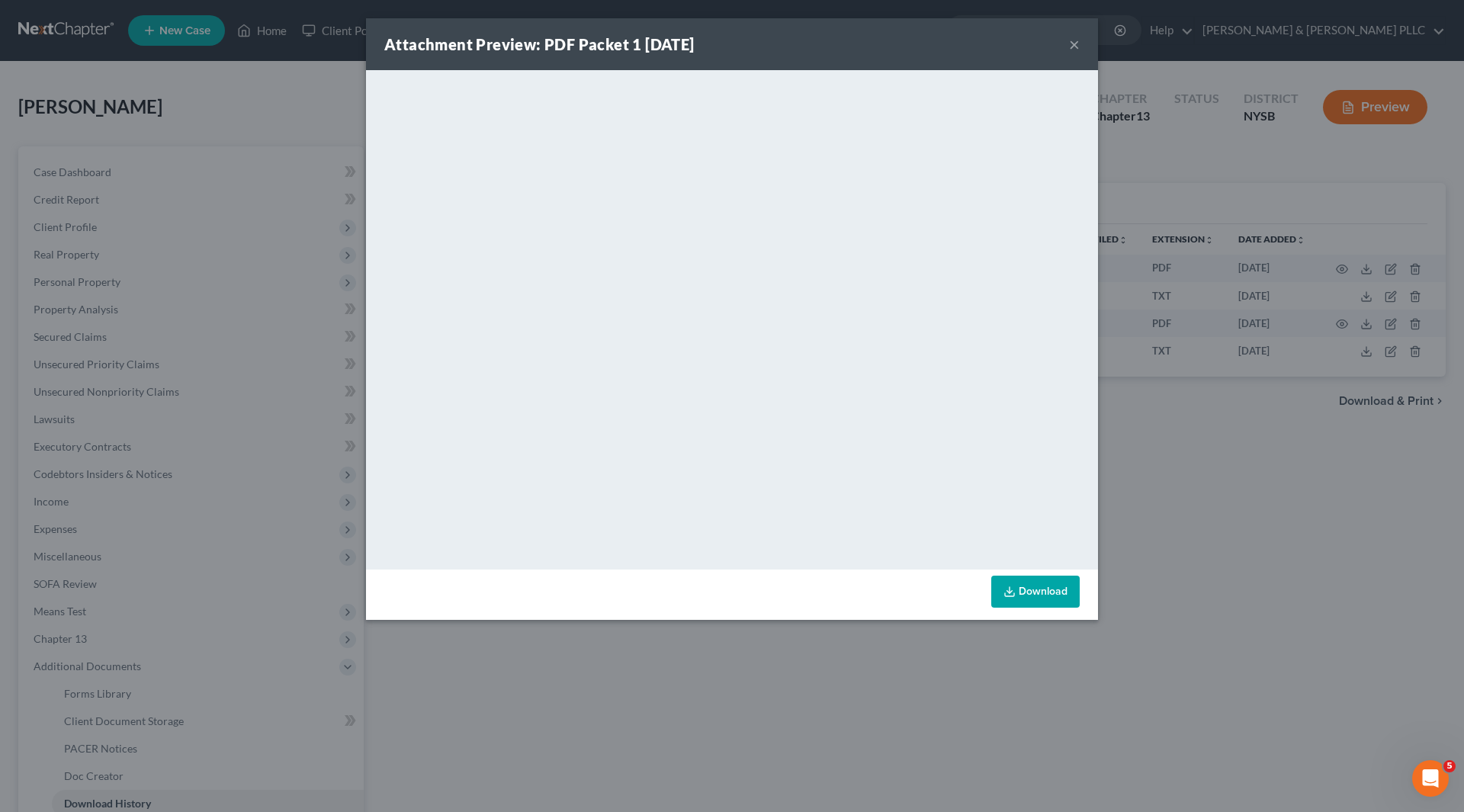
click at [1073, 46] on button "×" at bounding box center [1074, 43] width 10 height 18
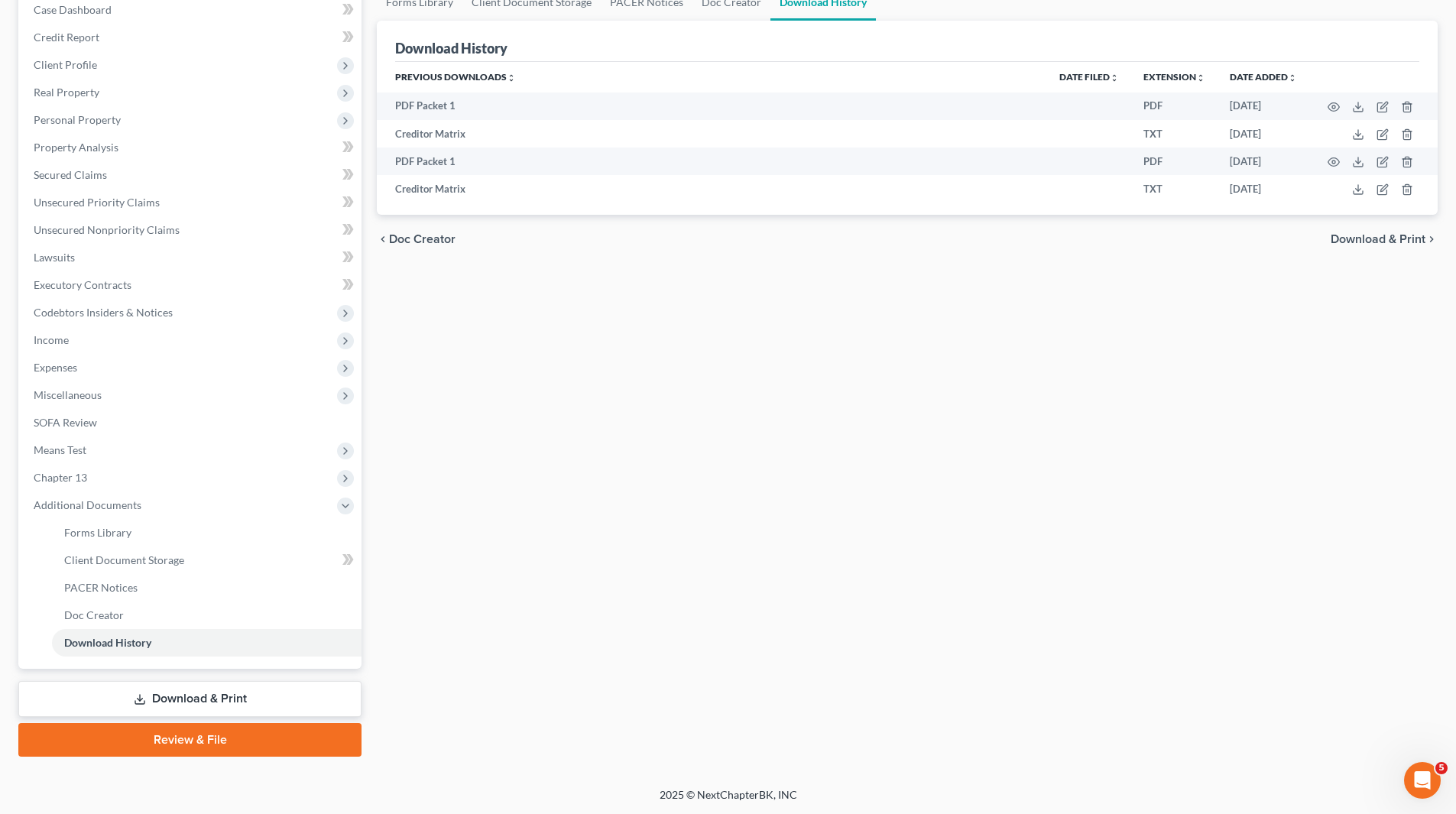
scroll to position [164, 0]
click at [98, 530] on span "Forms Library" at bounding box center [98, 532] width 67 height 13
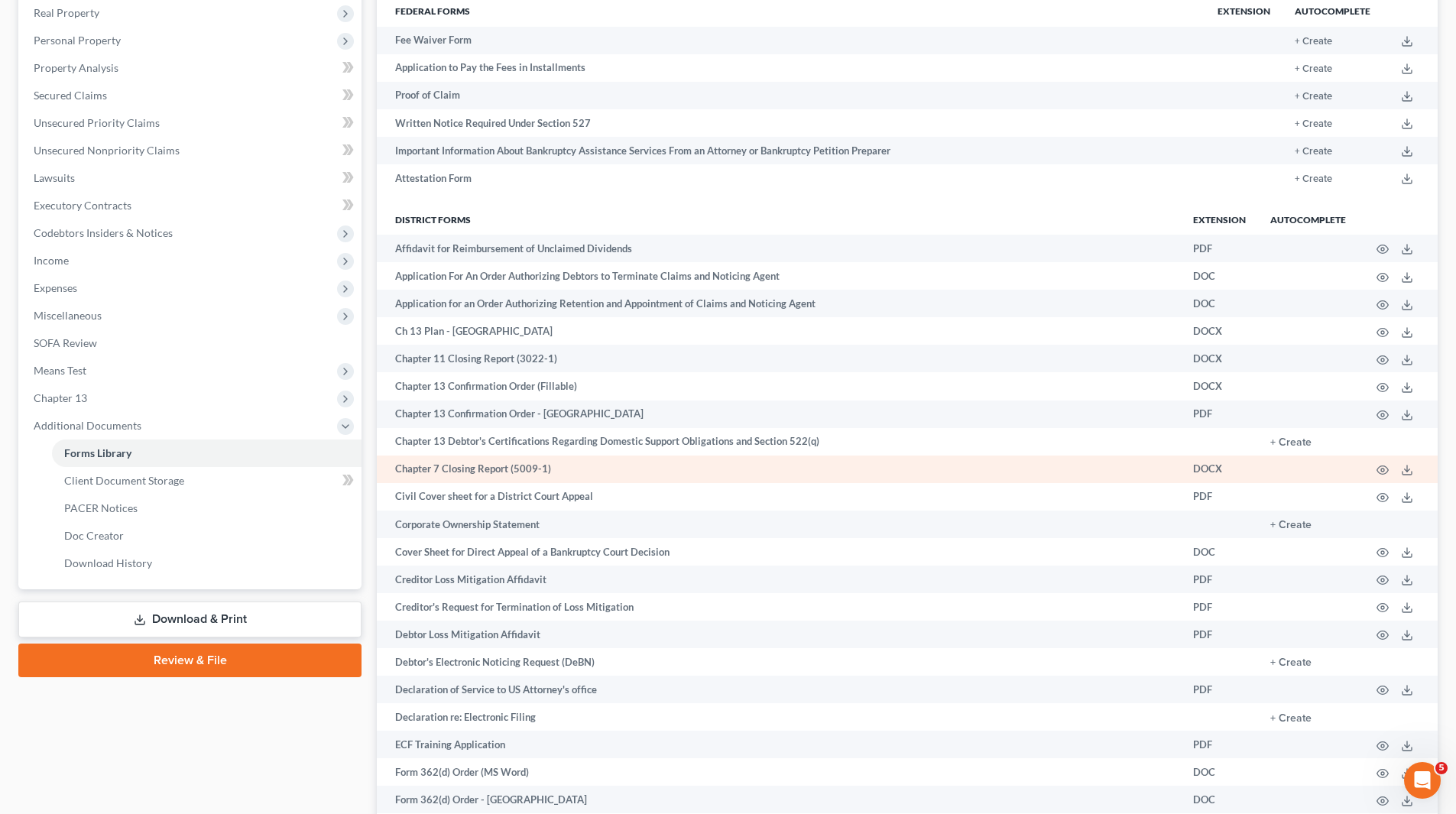
scroll to position [229, 0]
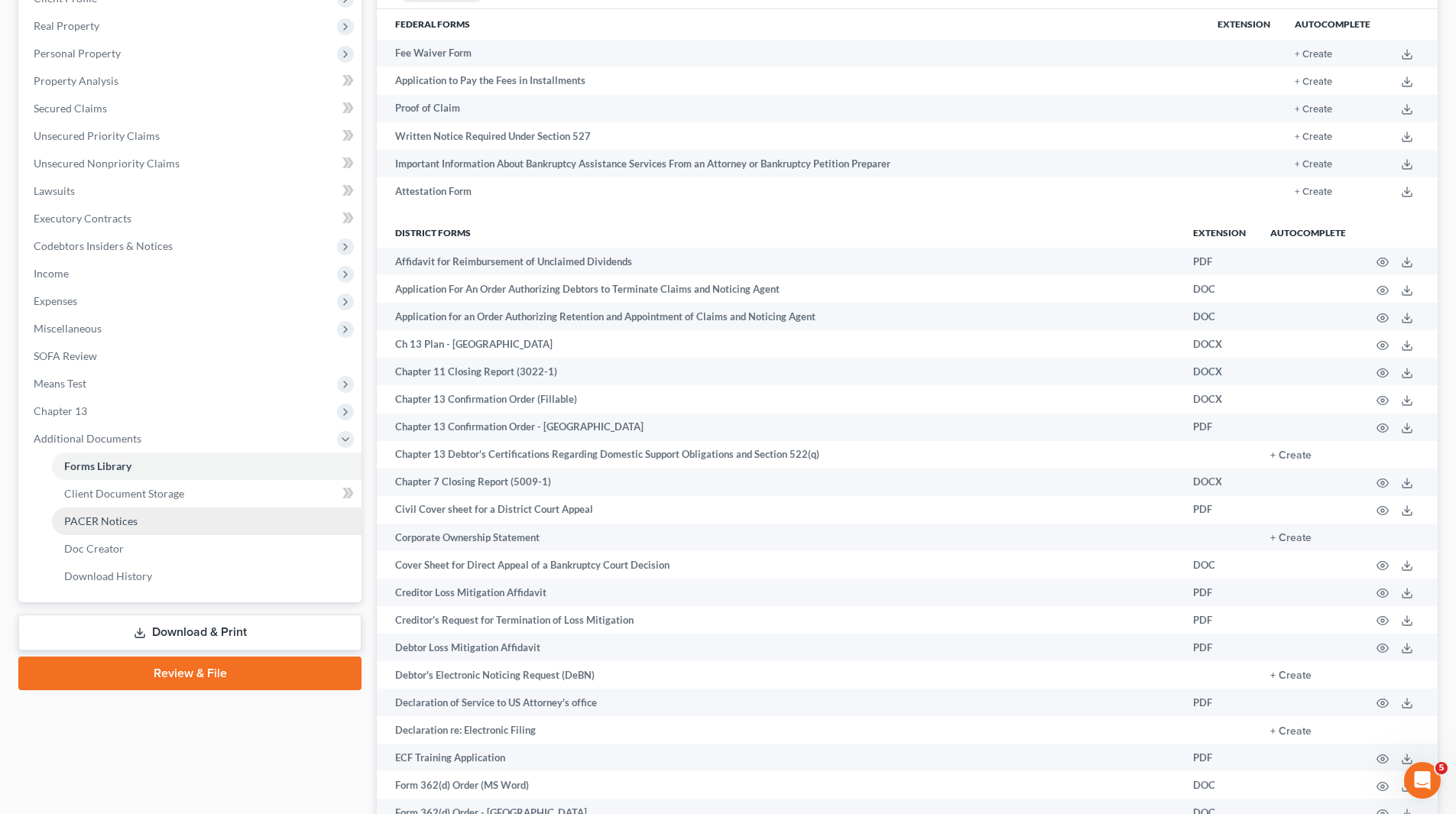
click at [125, 520] on span "PACER Notices" at bounding box center [101, 521] width 74 height 13
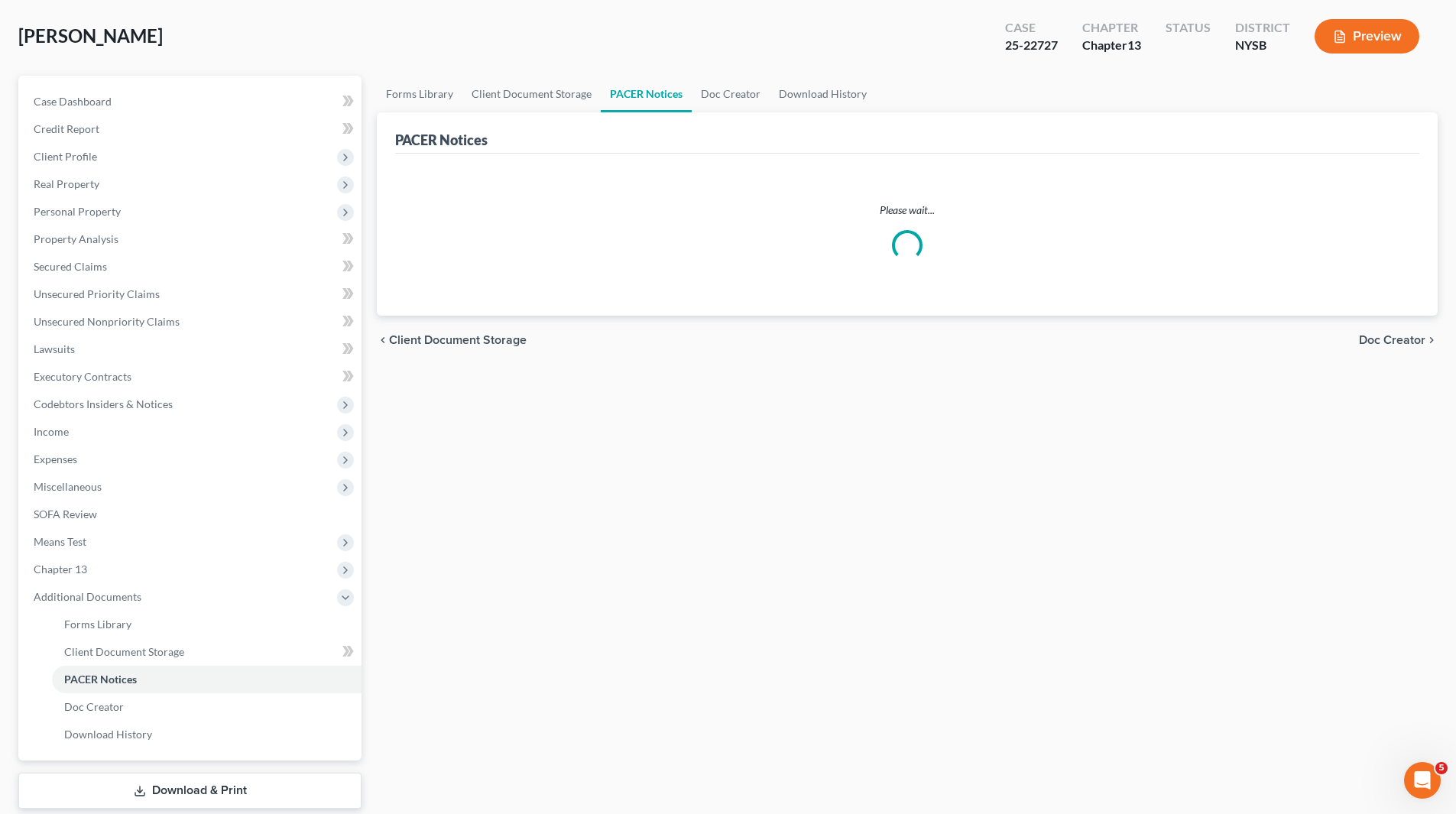
scroll to position [152, 0]
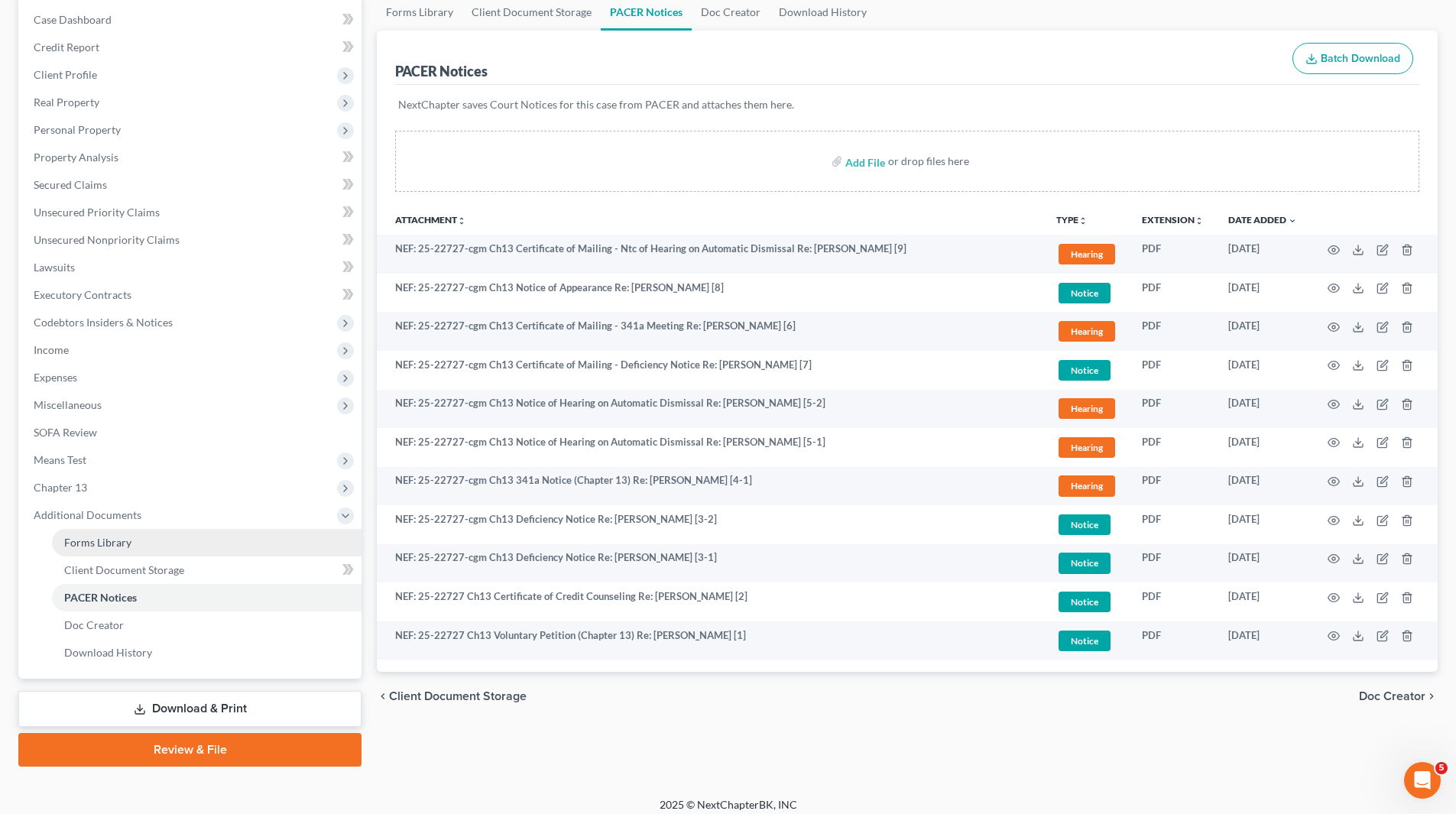
click at [114, 540] on span "Forms Library" at bounding box center [98, 542] width 67 height 13
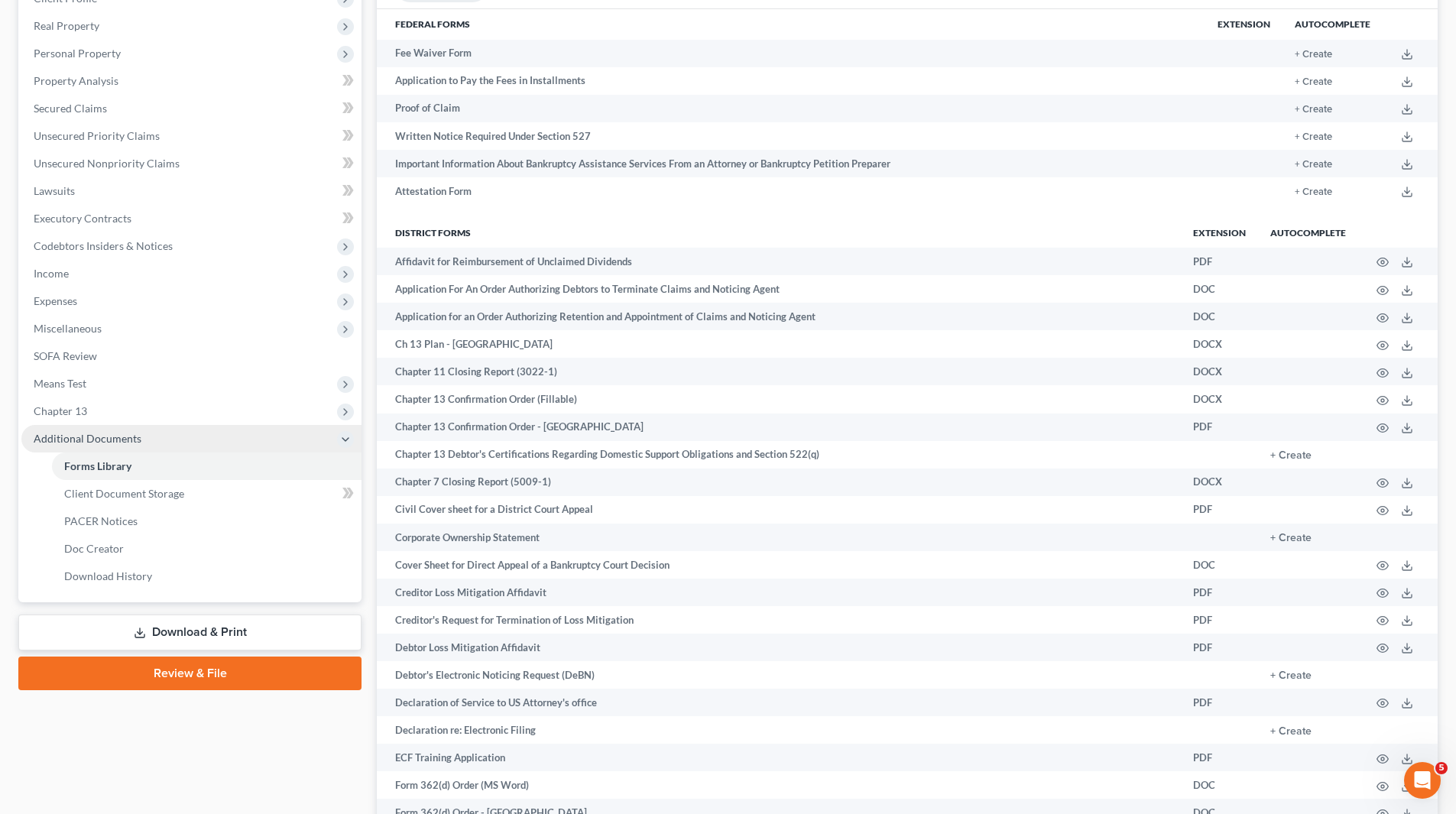
scroll to position [306, 0]
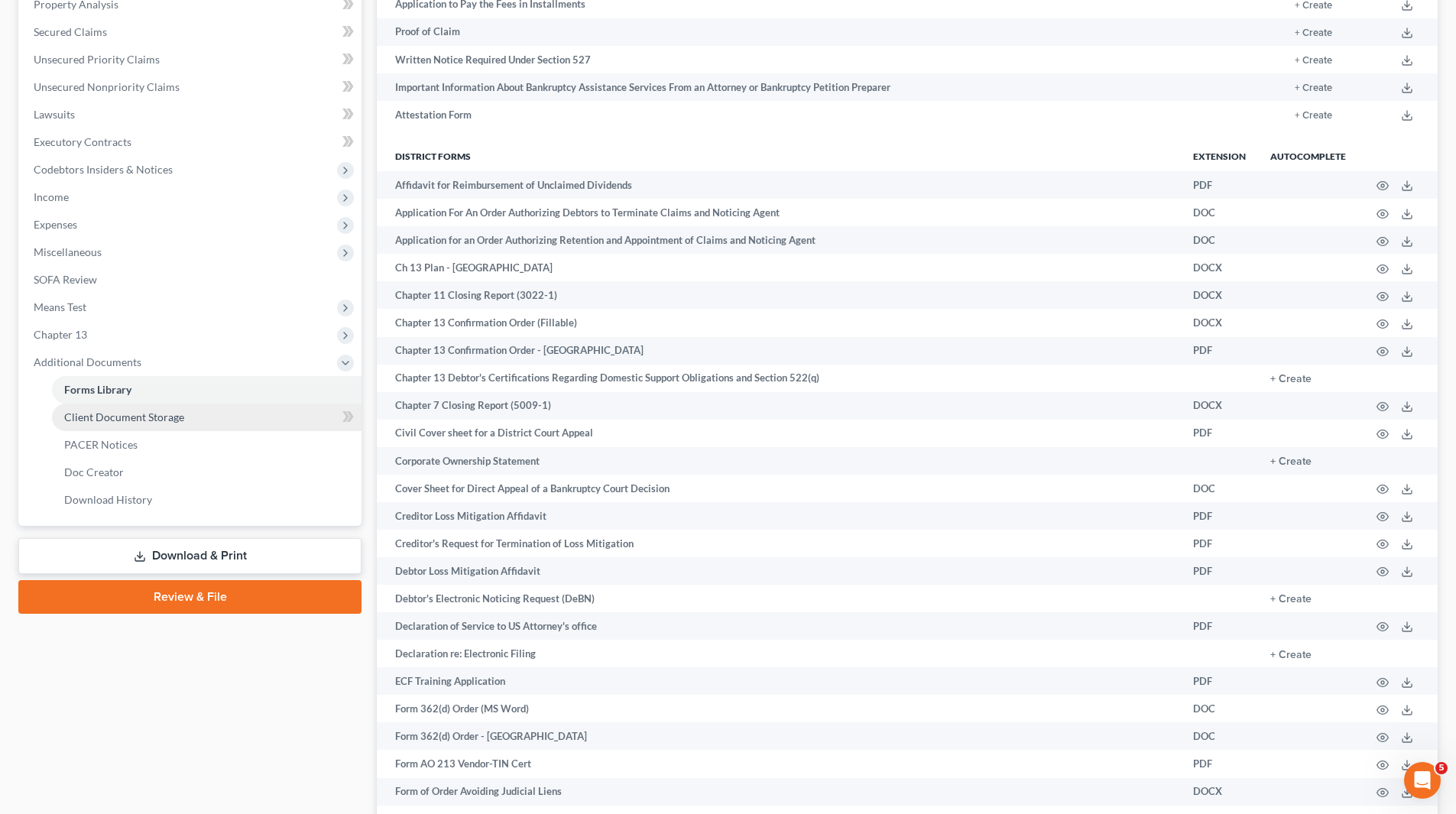
click at [165, 417] on span "Client Document Storage" at bounding box center [124, 417] width 120 height 13
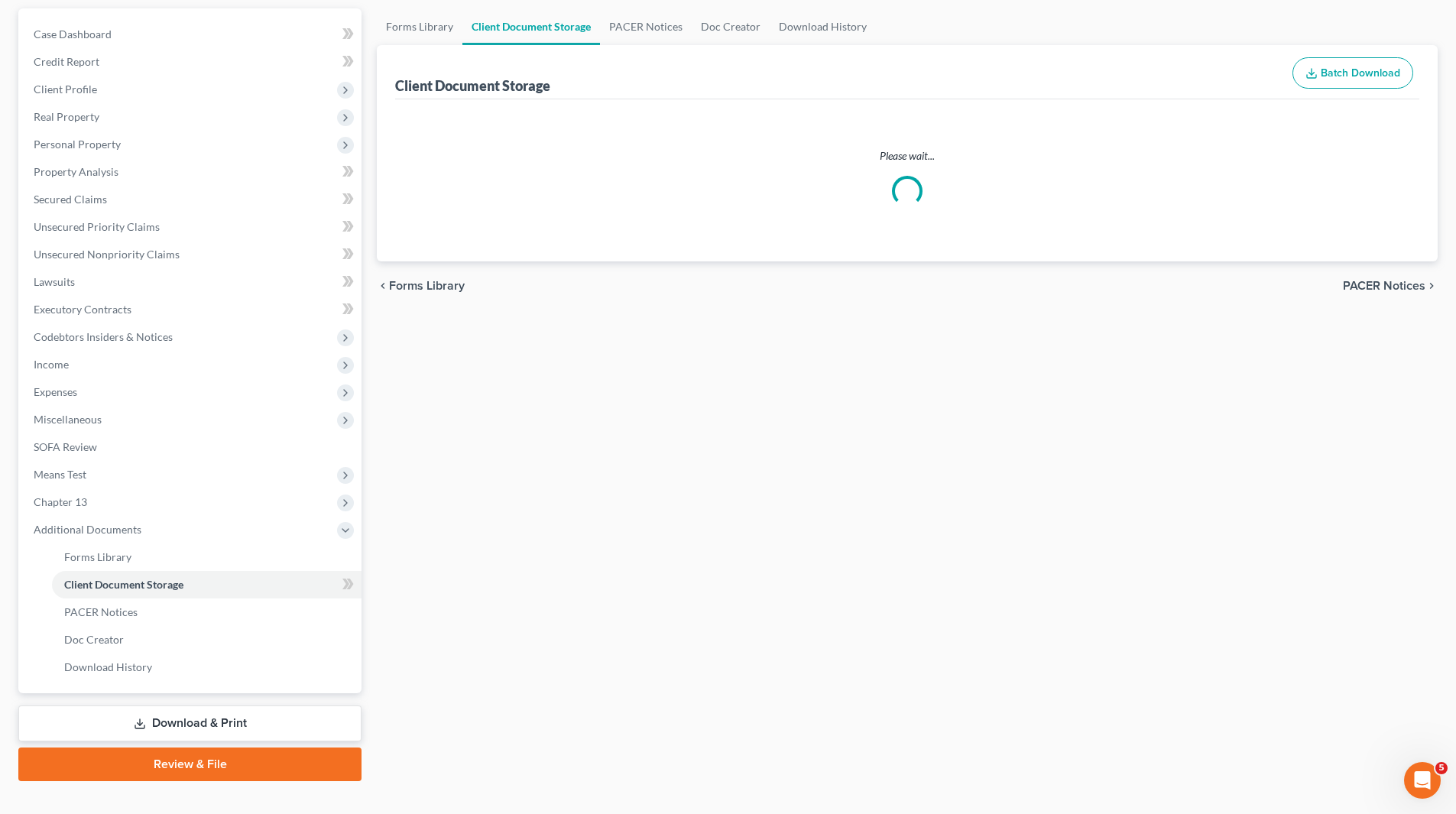
scroll to position [10, 0]
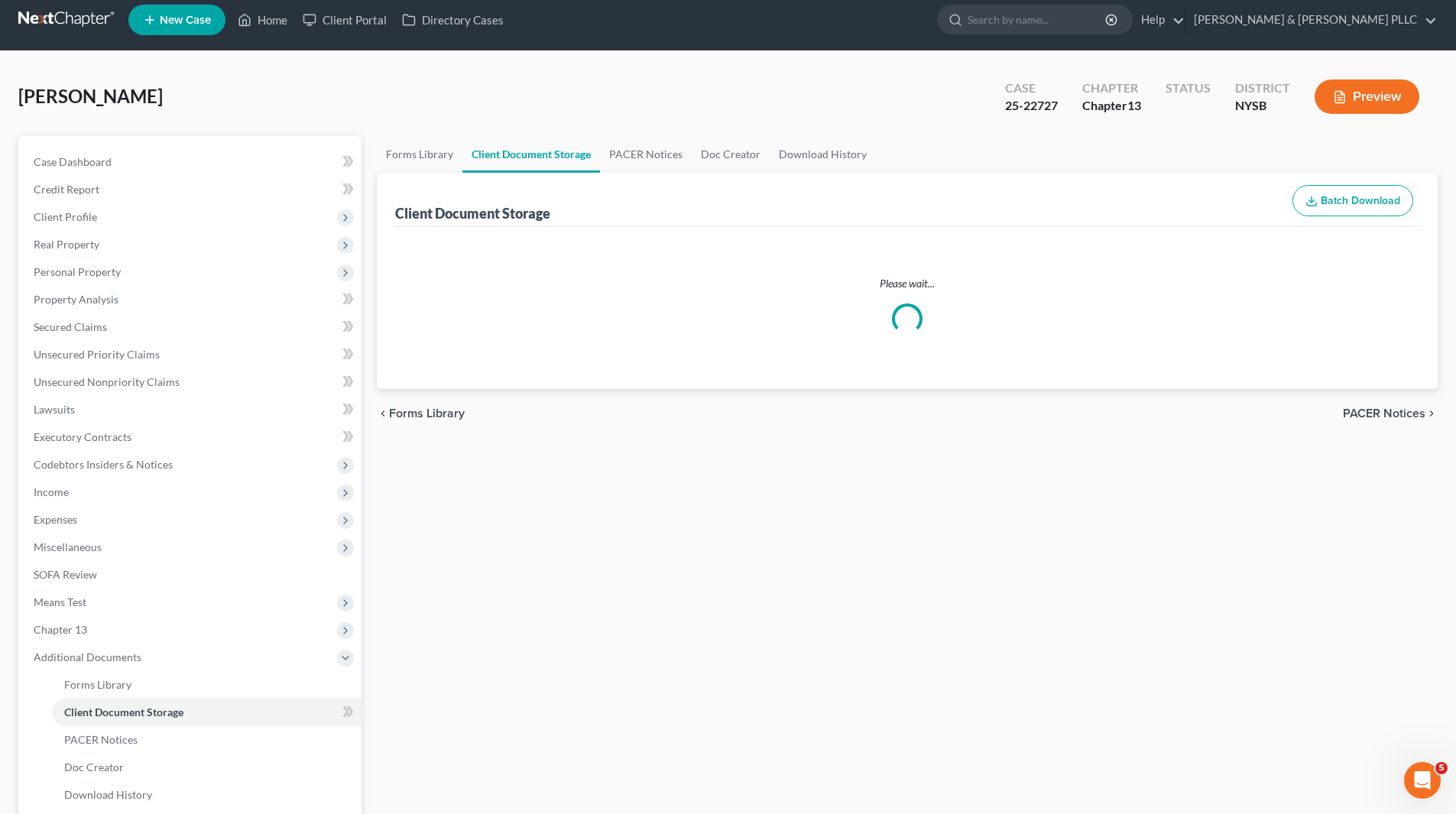
select select "0"
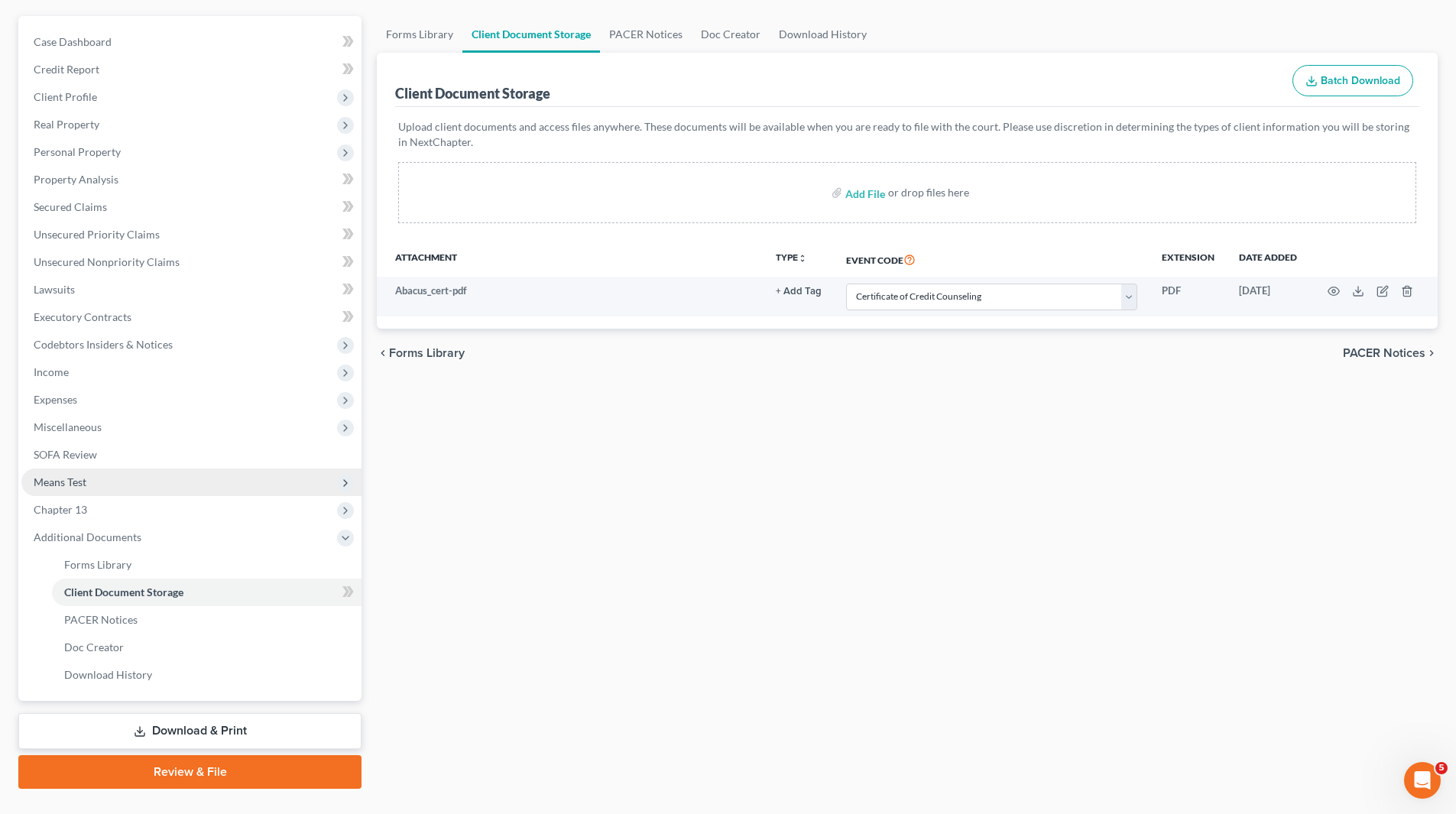
scroll to position [152, 0]
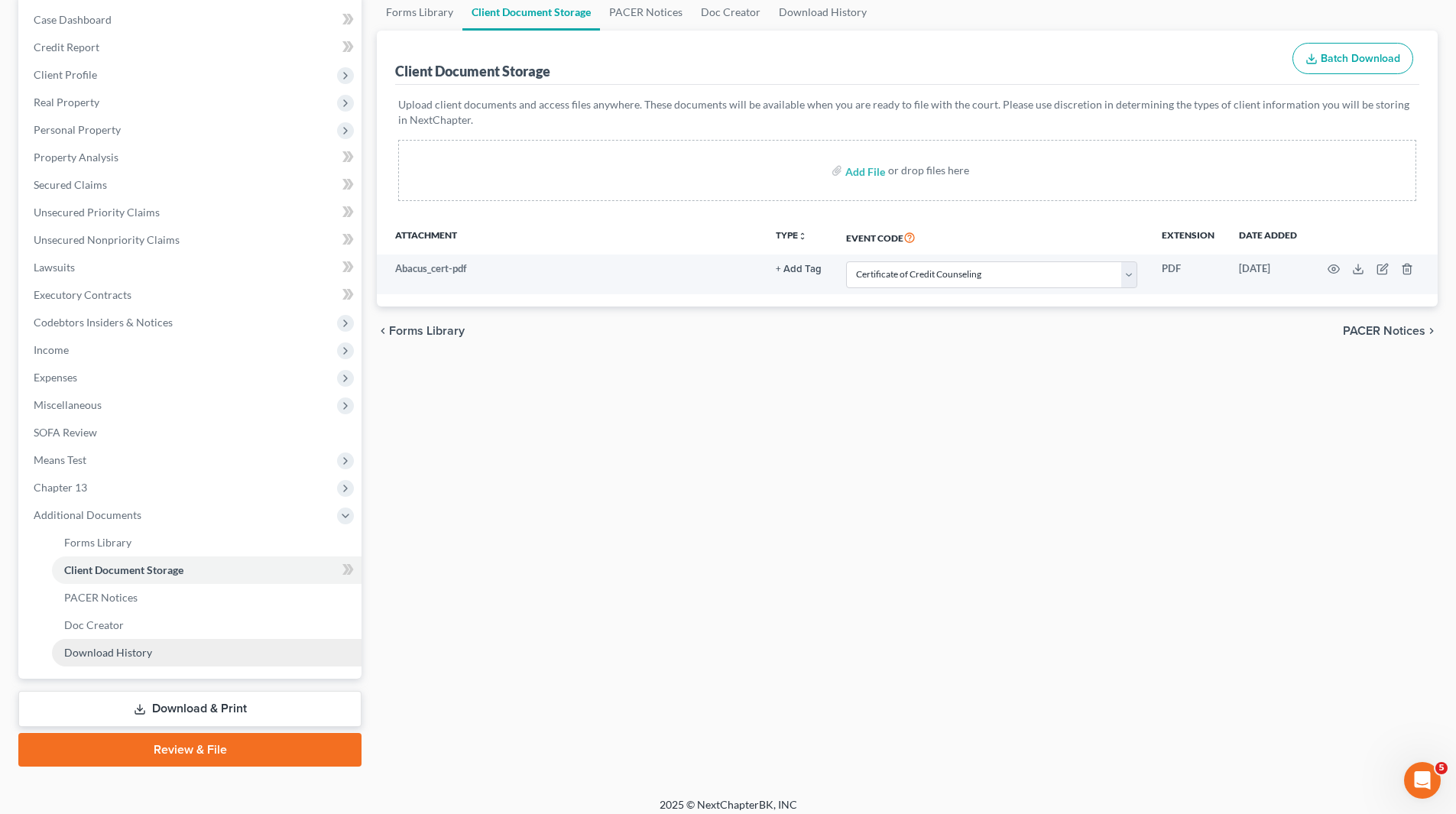
click at [125, 648] on span "Download History" at bounding box center [108, 652] width 88 height 13
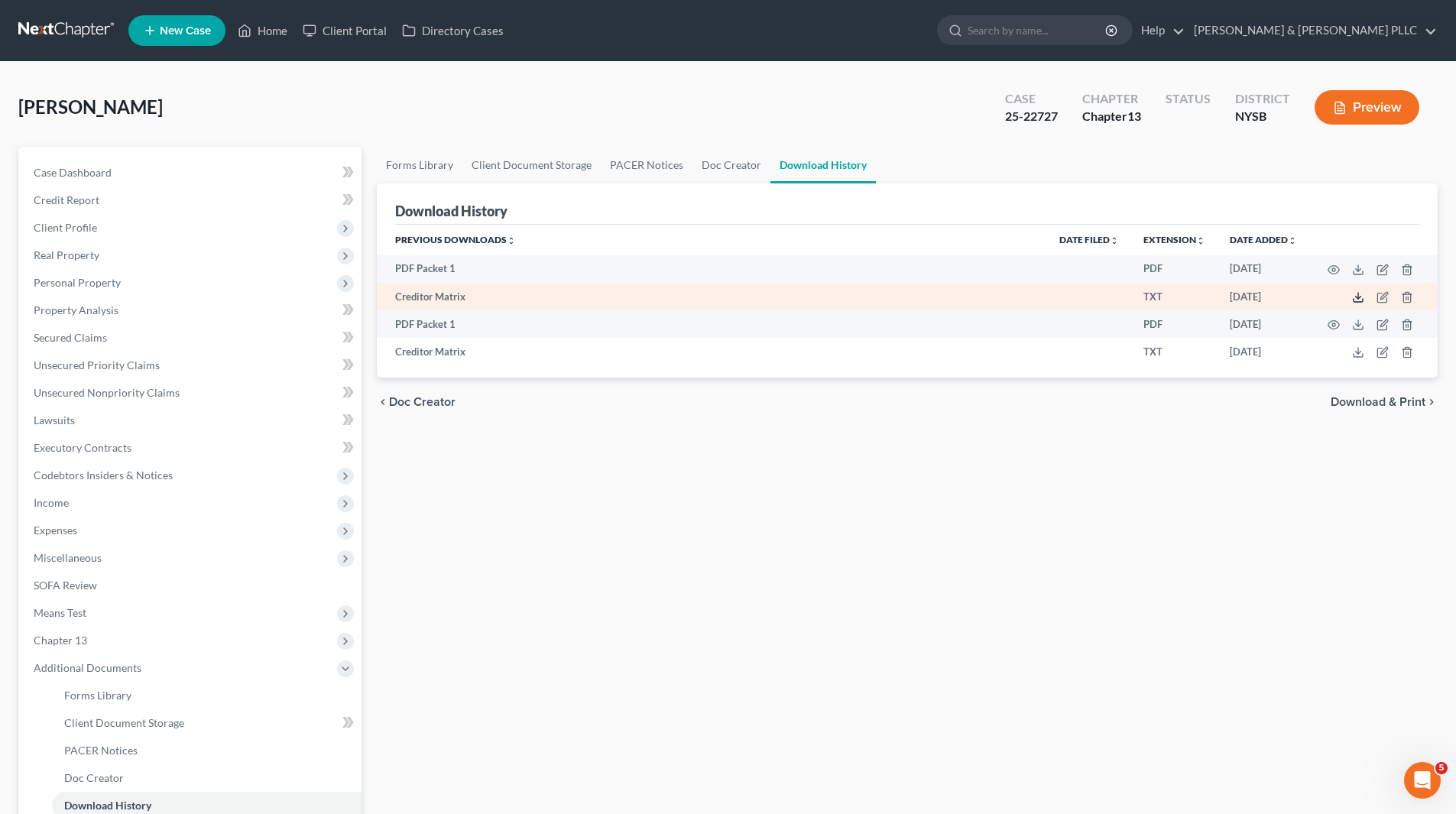
click at [1356, 297] on polyline at bounding box center [1358, 297] width 6 height 2
